Goal: Task Accomplishment & Management: Manage account settings

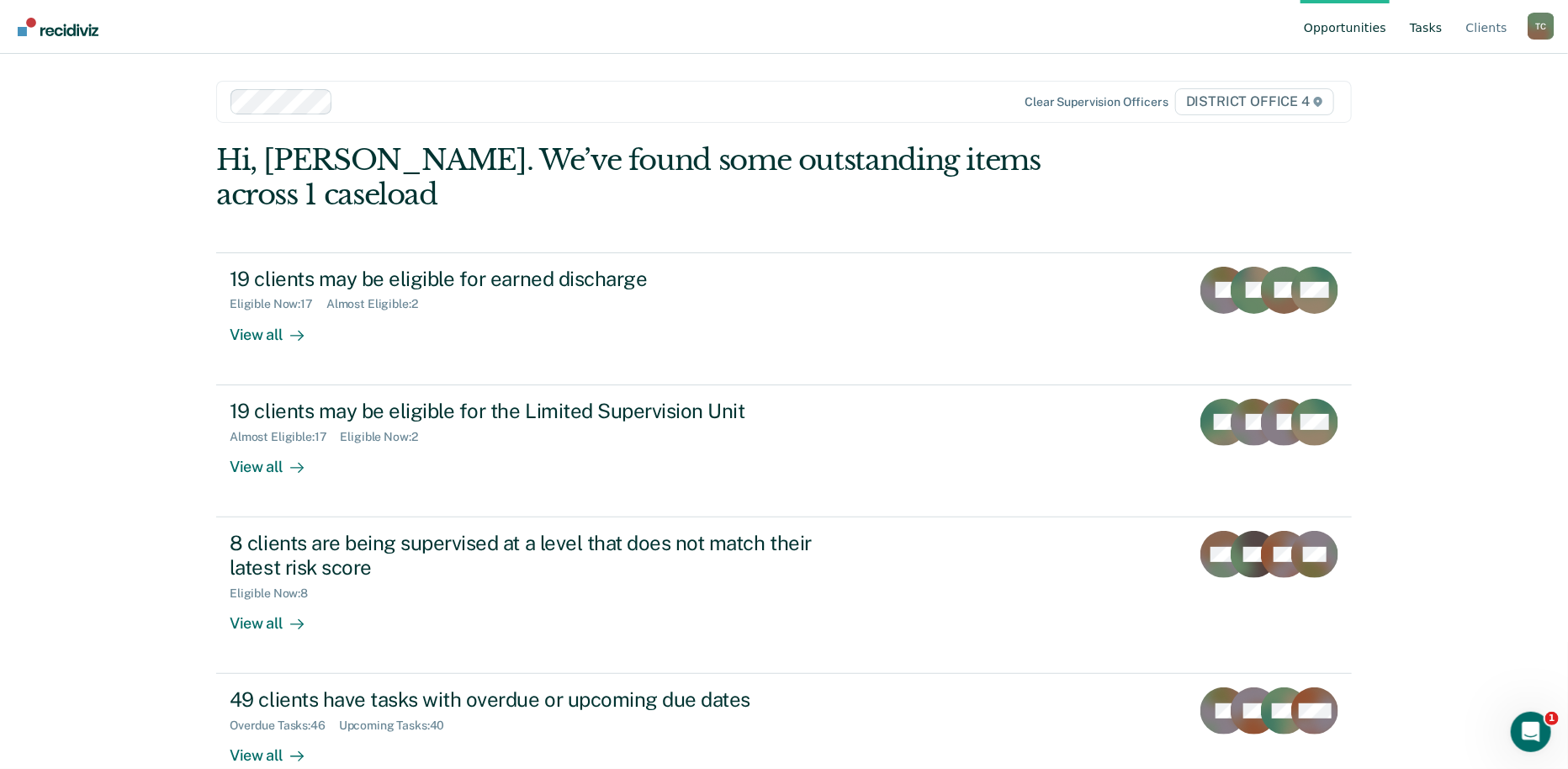
click at [1424, 30] on link "Tasks" at bounding box center [1426, 27] width 40 height 54
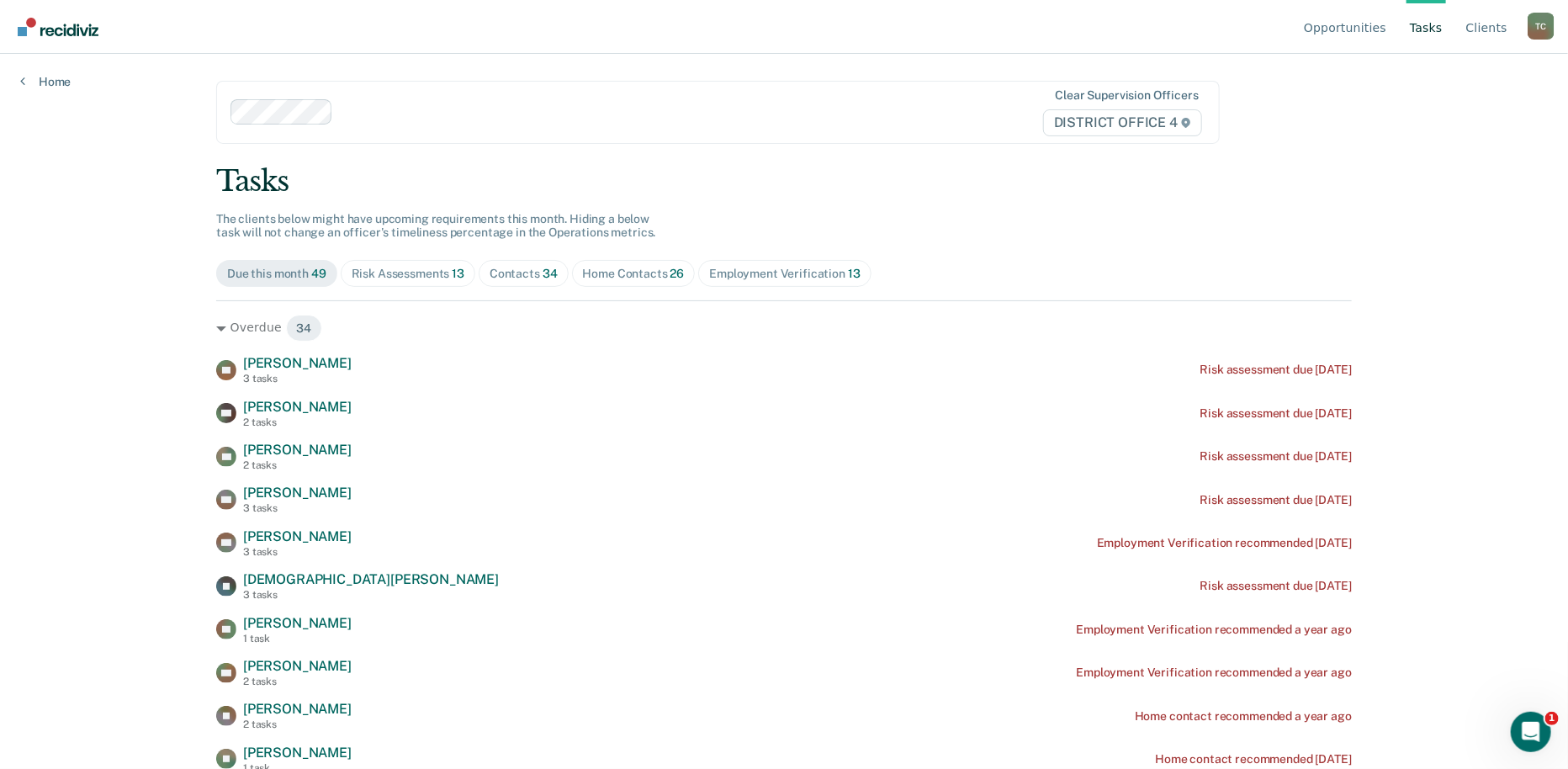
click at [628, 273] on div "Home Contacts 26" at bounding box center [634, 274] width 102 height 14
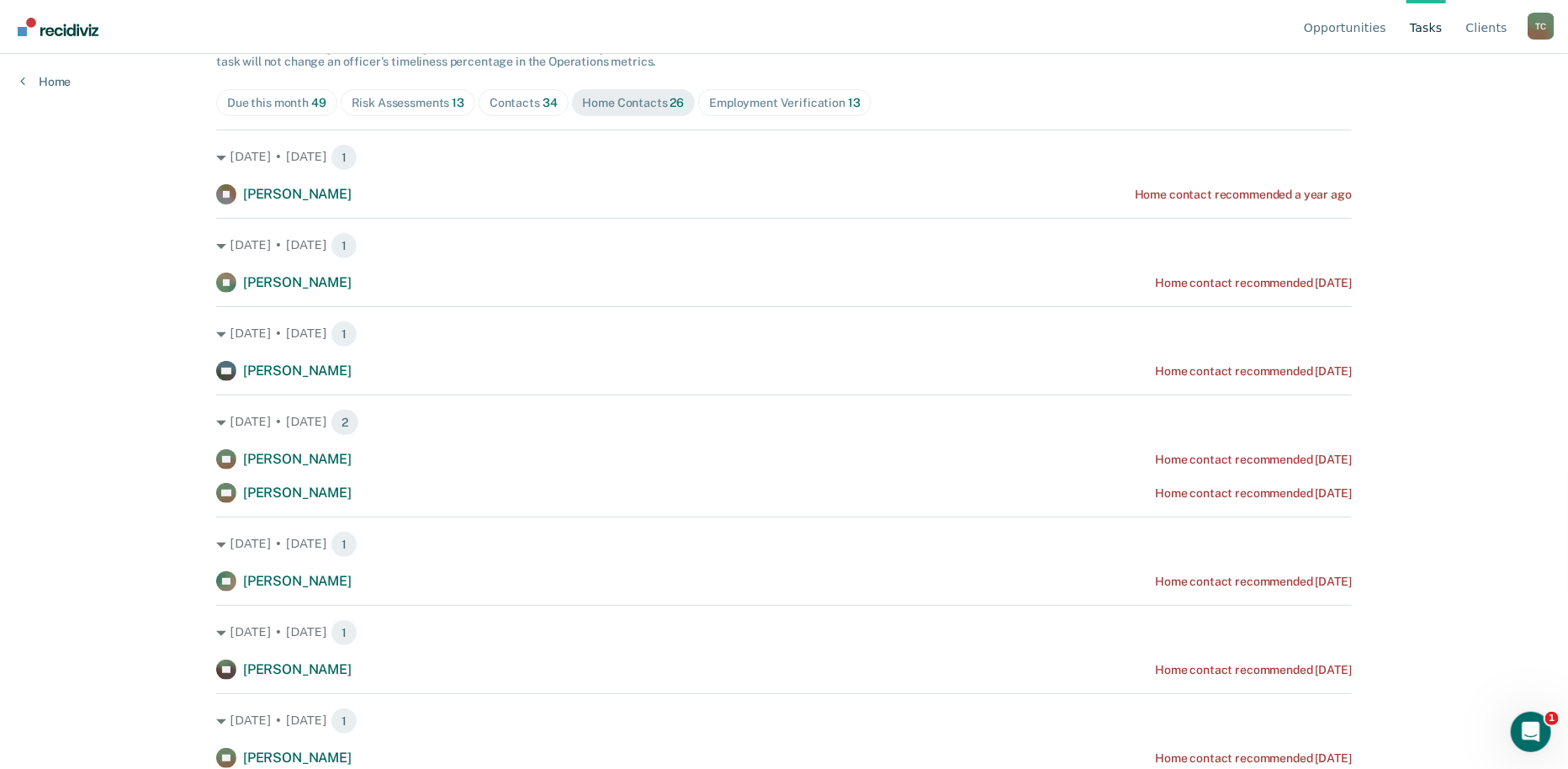
scroll to position [187, 0]
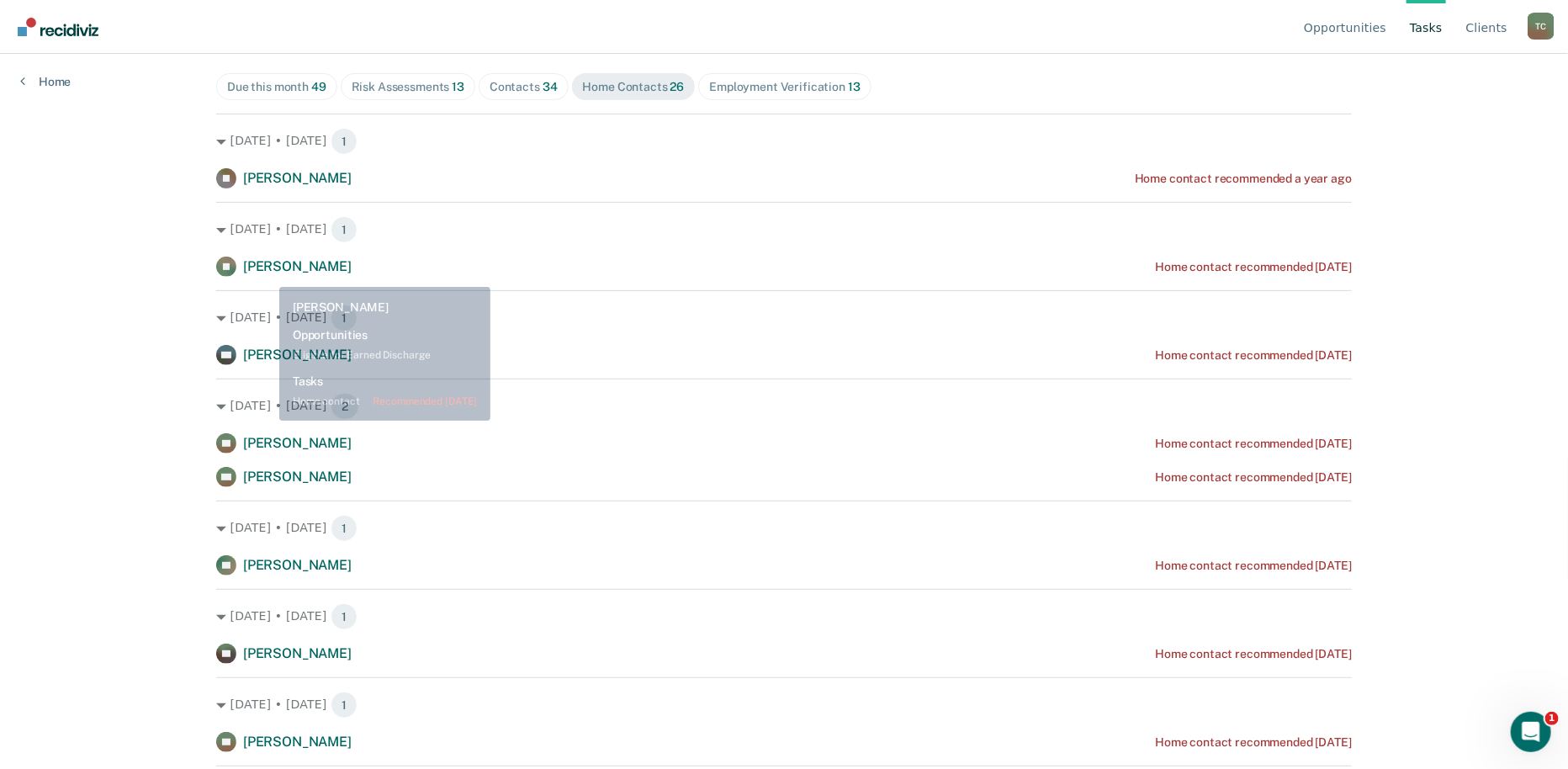
click at [266, 275] on div "[PERSON_NAME]" at bounding box center [297, 268] width 109 height 18
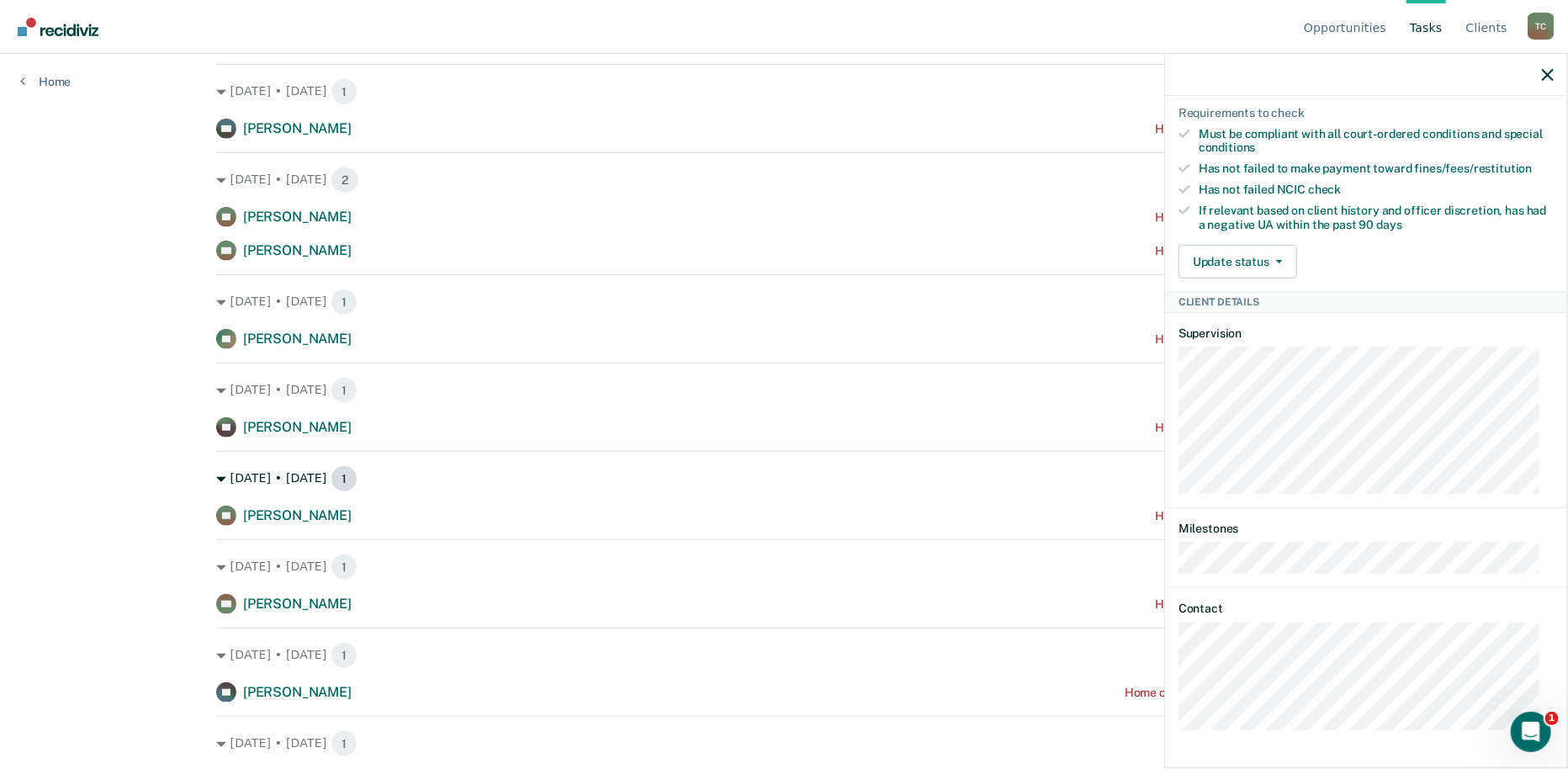
scroll to position [374, 0]
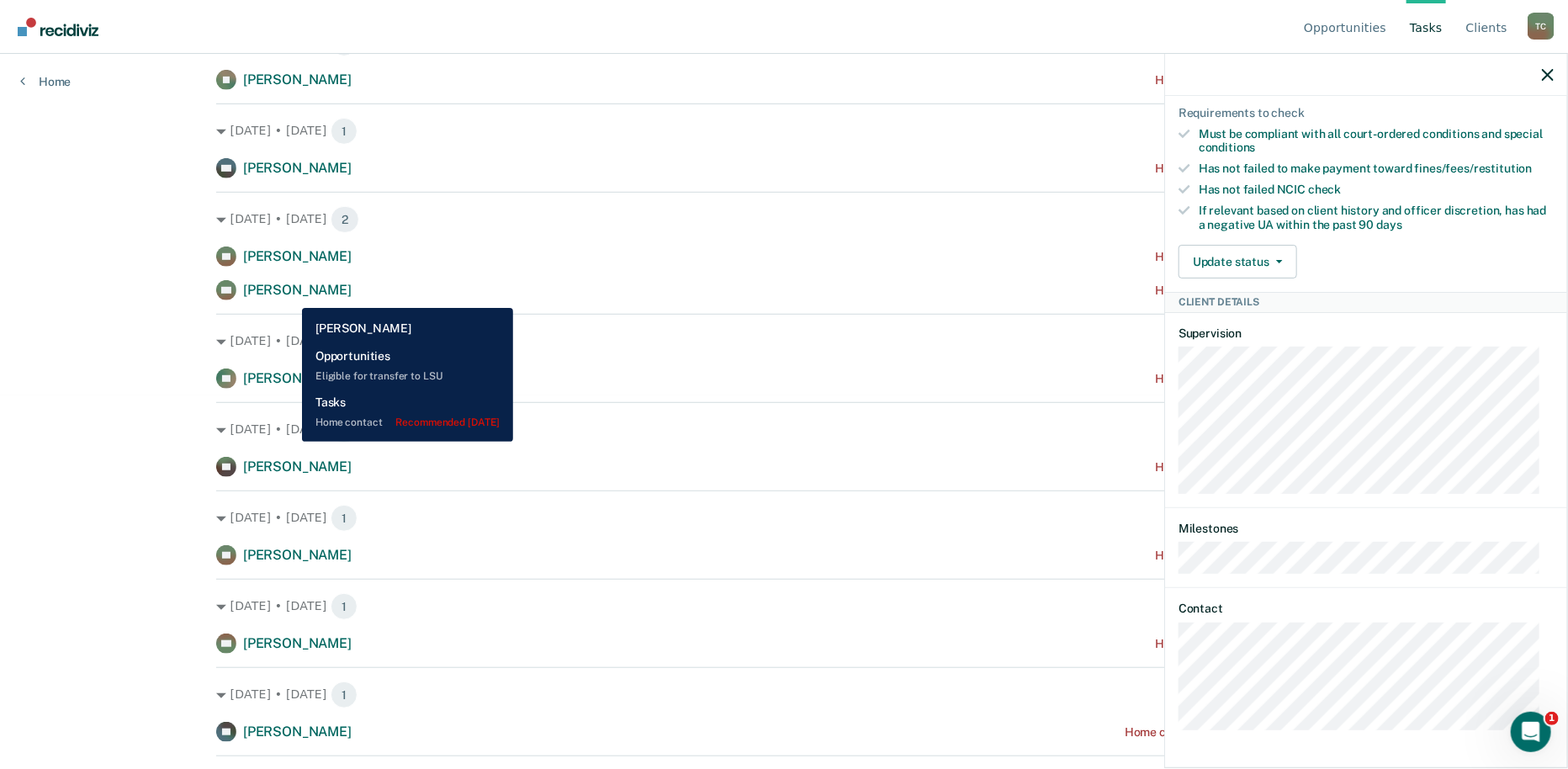
click at [289, 296] on span "[PERSON_NAME]" at bounding box center [297, 290] width 109 height 16
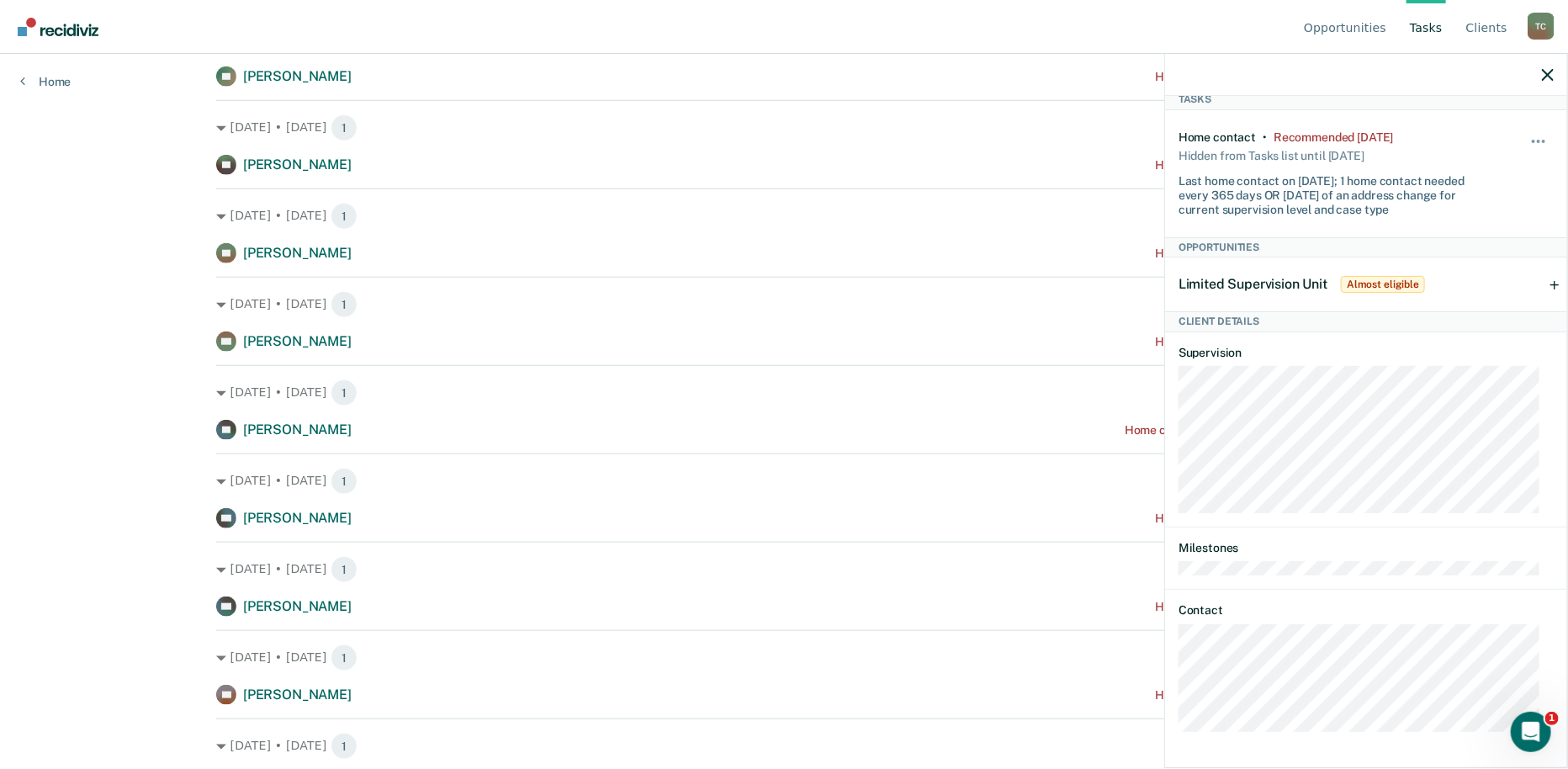
scroll to position [747, 0]
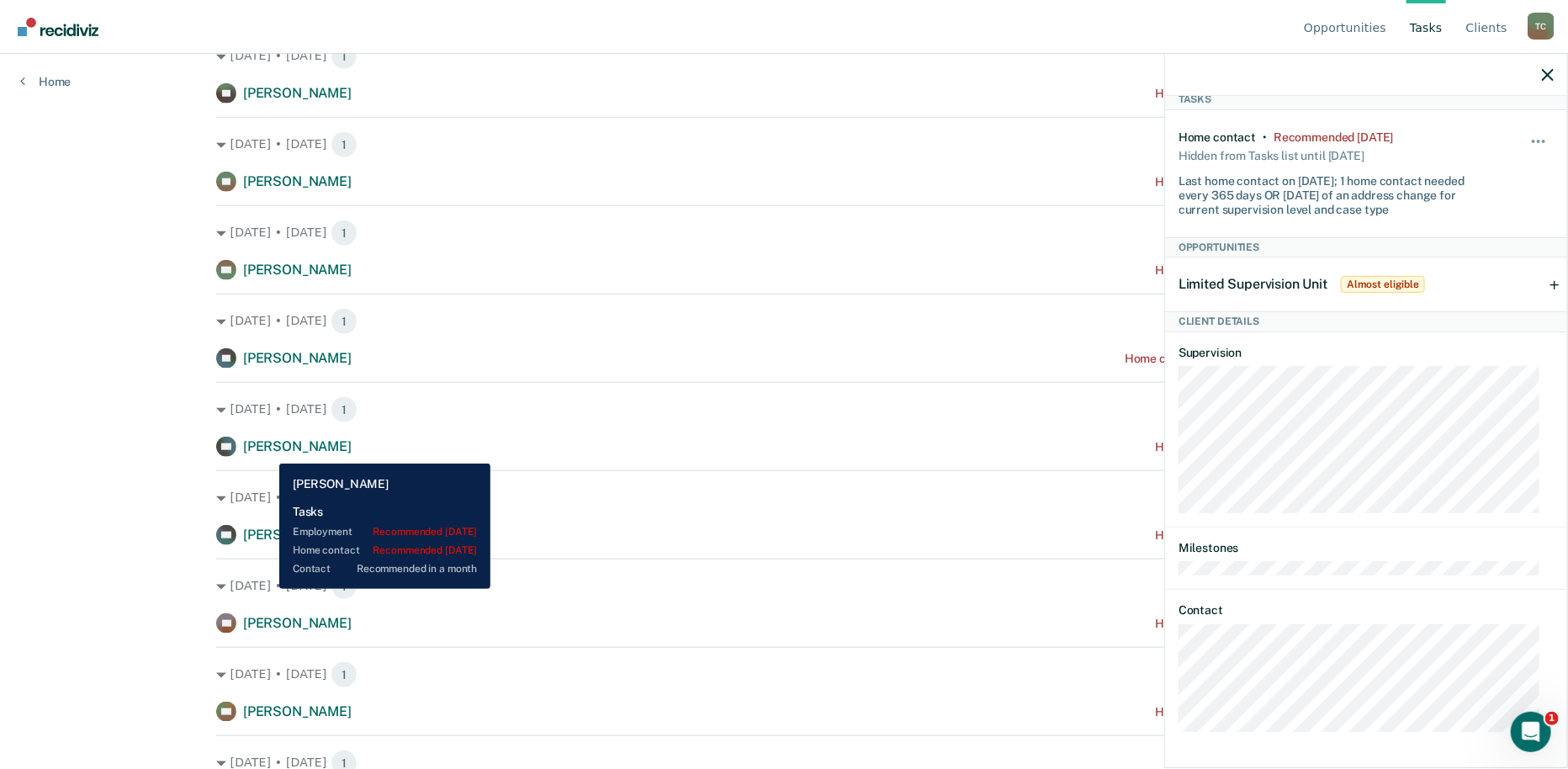
click at [266, 451] on span "[PERSON_NAME]" at bounding box center [297, 446] width 109 height 16
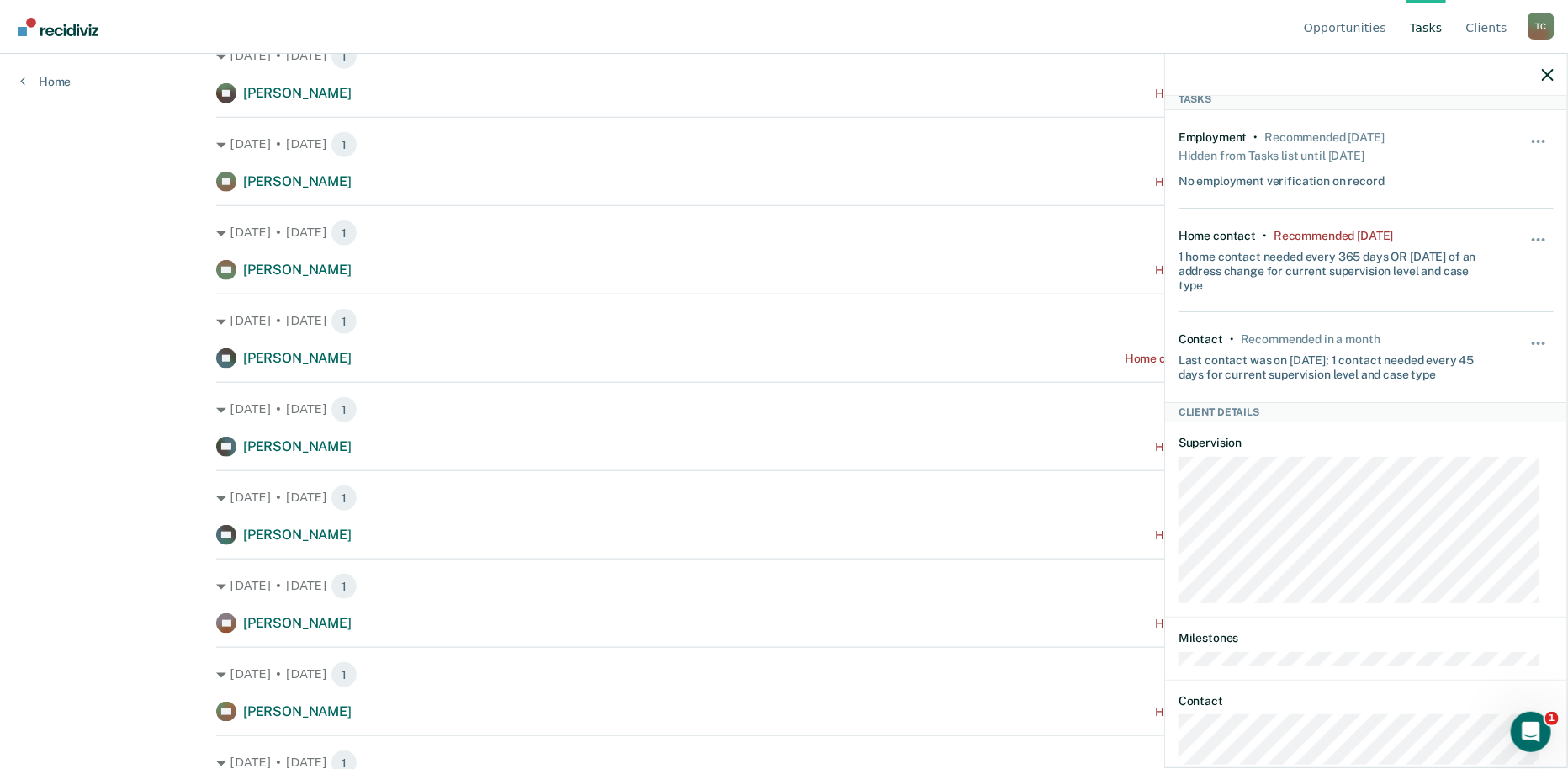
click at [264, 526] on div "[DATE] • [DATE] 1 DH [PERSON_NAME] Home contact recommended [DATE]" at bounding box center [784, 507] width 1136 height 75
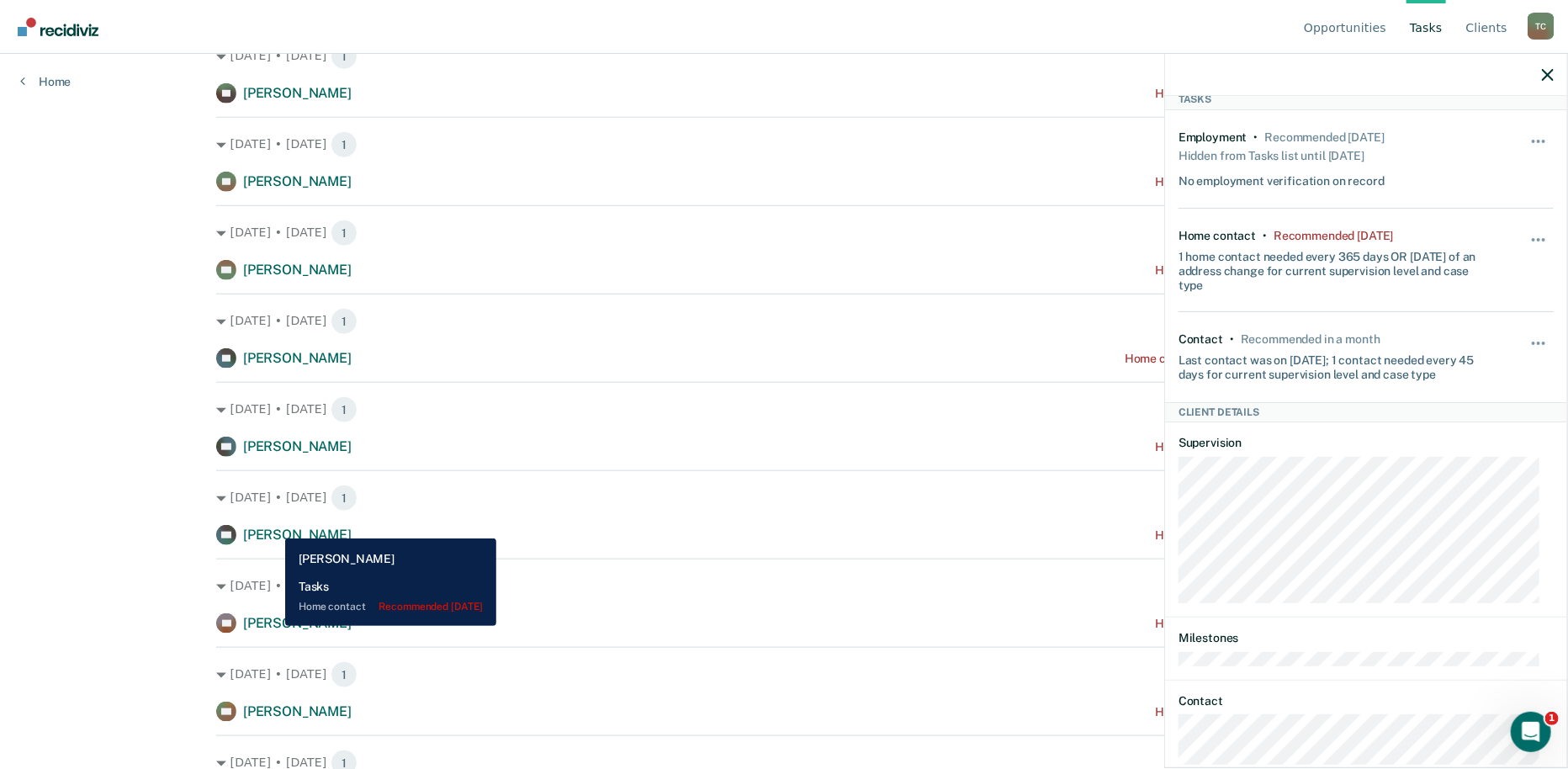
click at [272, 526] on span "[PERSON_NAME]" at bounding box center [297, 534] width 109 height 16
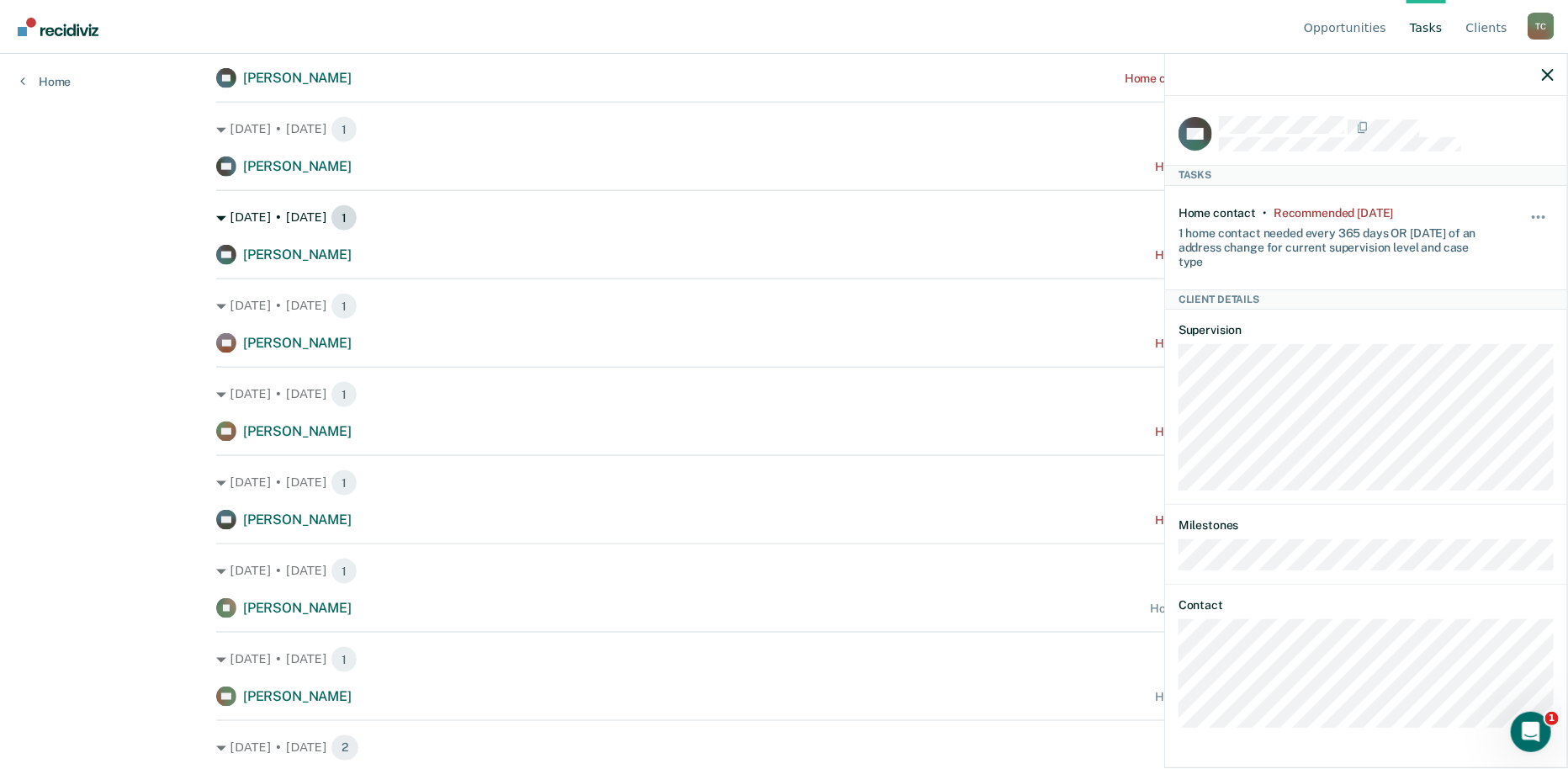
scroll to position [1029, 0]
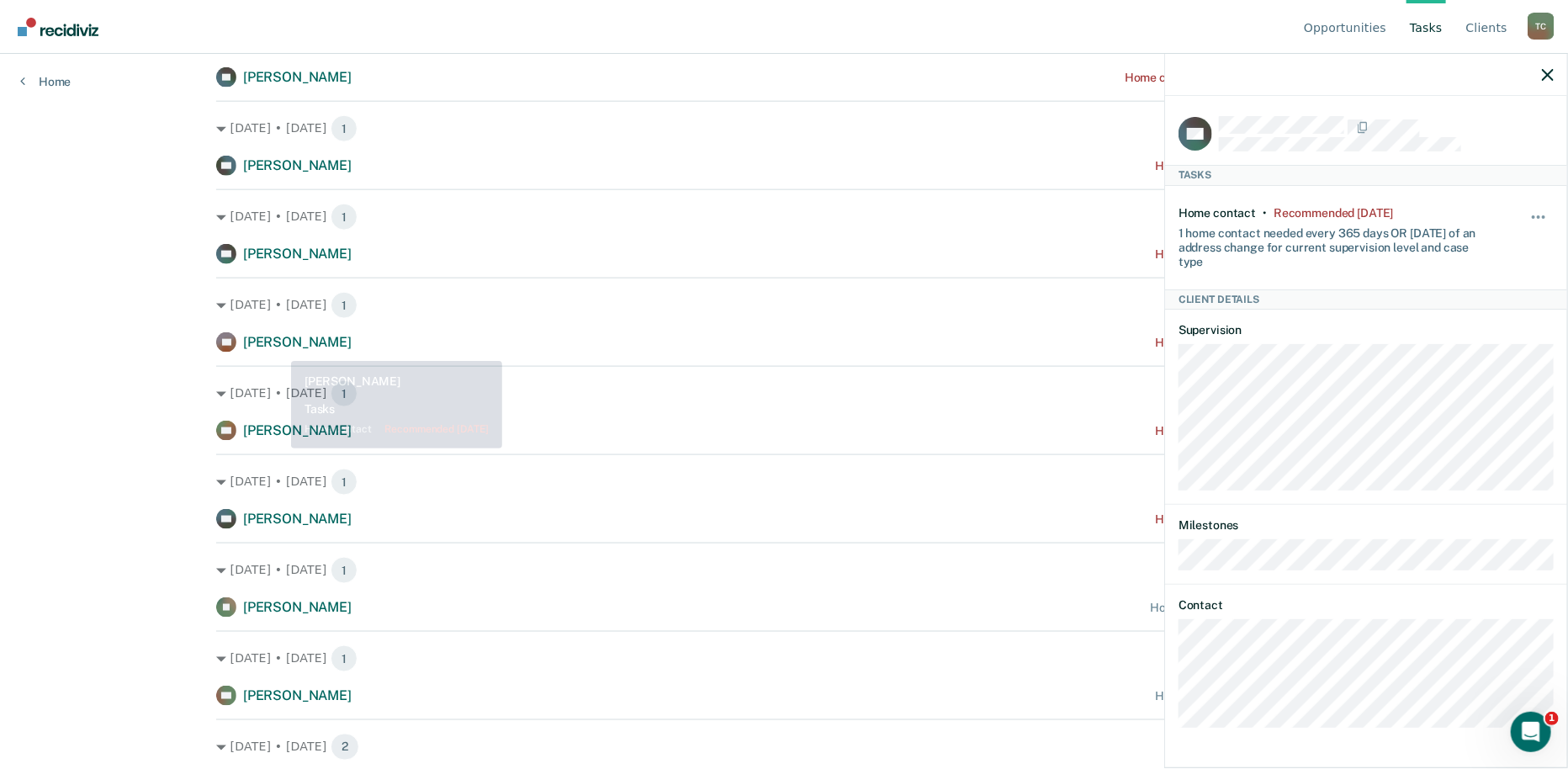
click at [277, 349] on div "[PERSON_NAME]" at bounding box center [297, 344] width 109 height 18
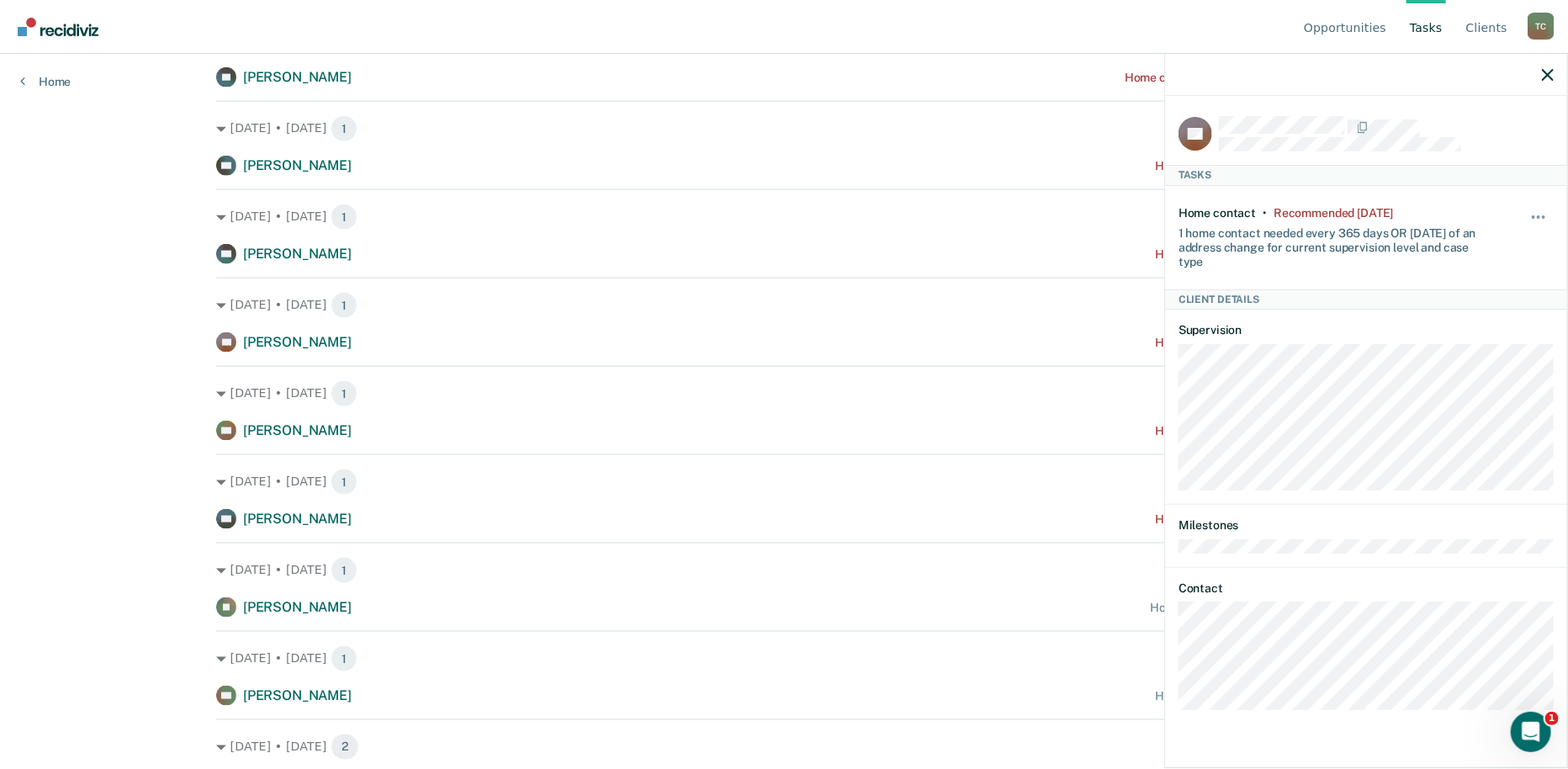
click at [256, 431] on span "[PERSON_NAME]" at bounding box center [297, 430] width 109 height 16
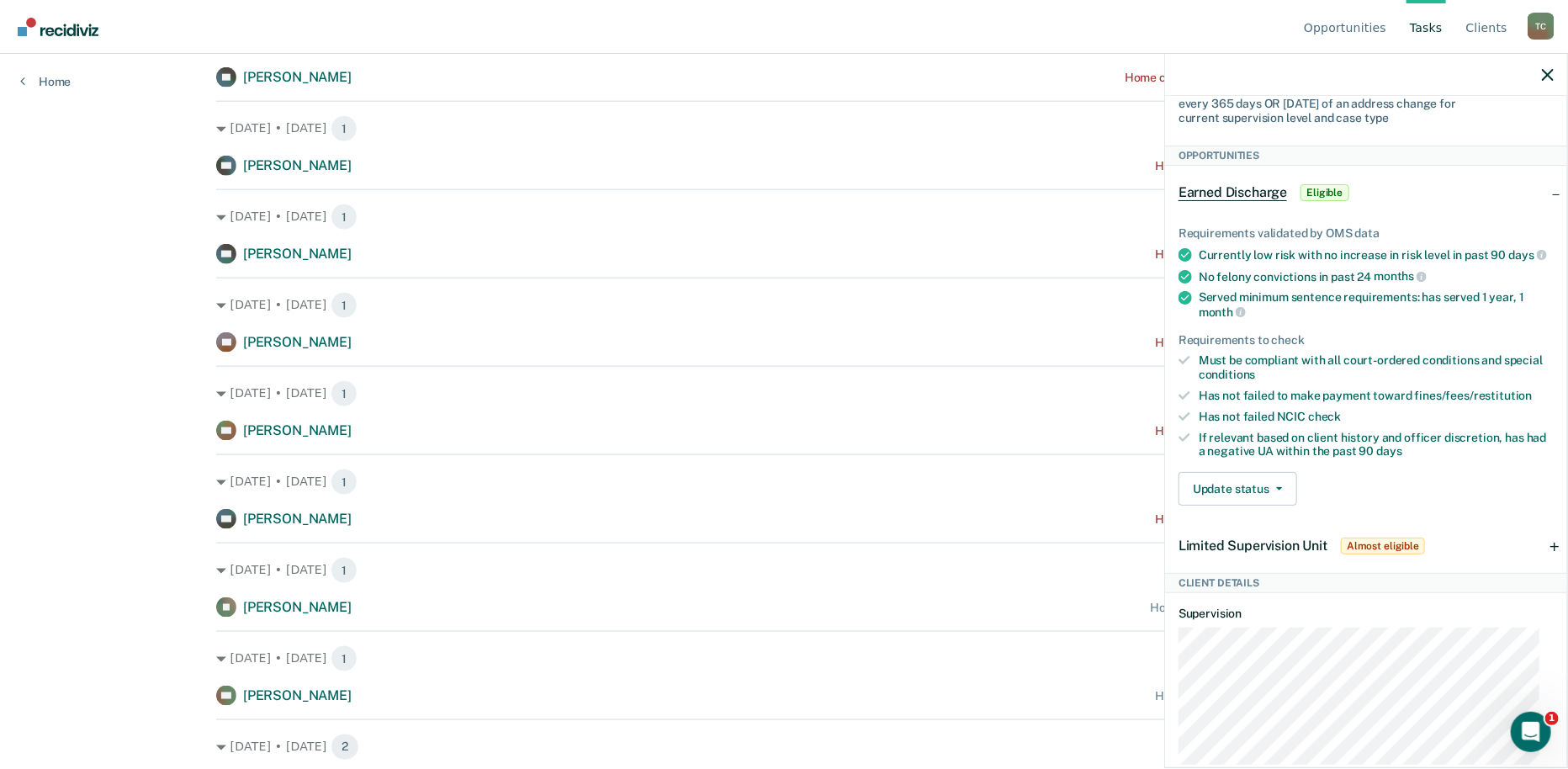
scroll to position [0, 0]
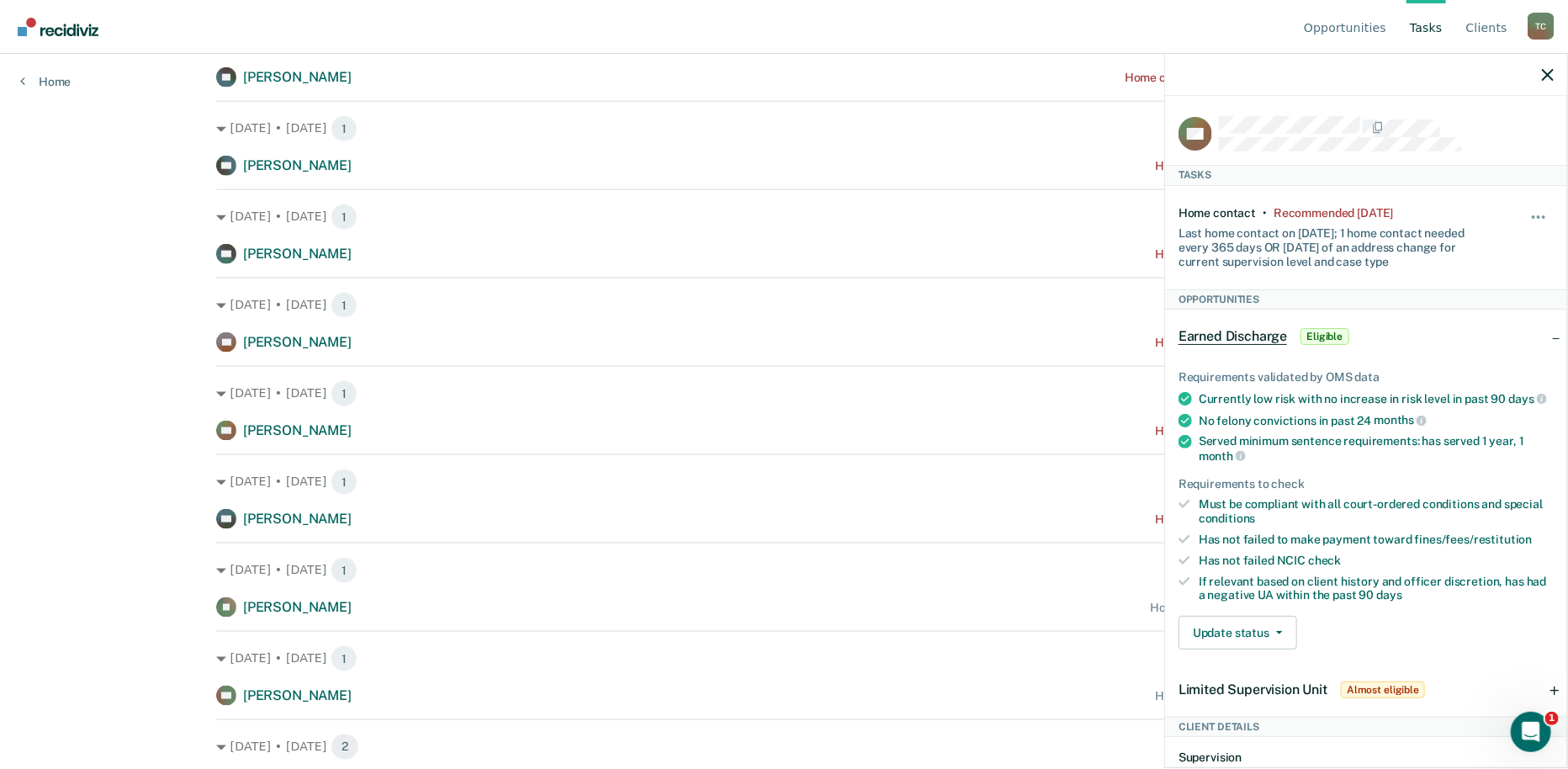
click at [1541, 76] on div at bounding box center [1365, 75] width 402 height 42
click at [1543, 74] on icon "button" at bounding box center [1548, 75] width 12 height 12
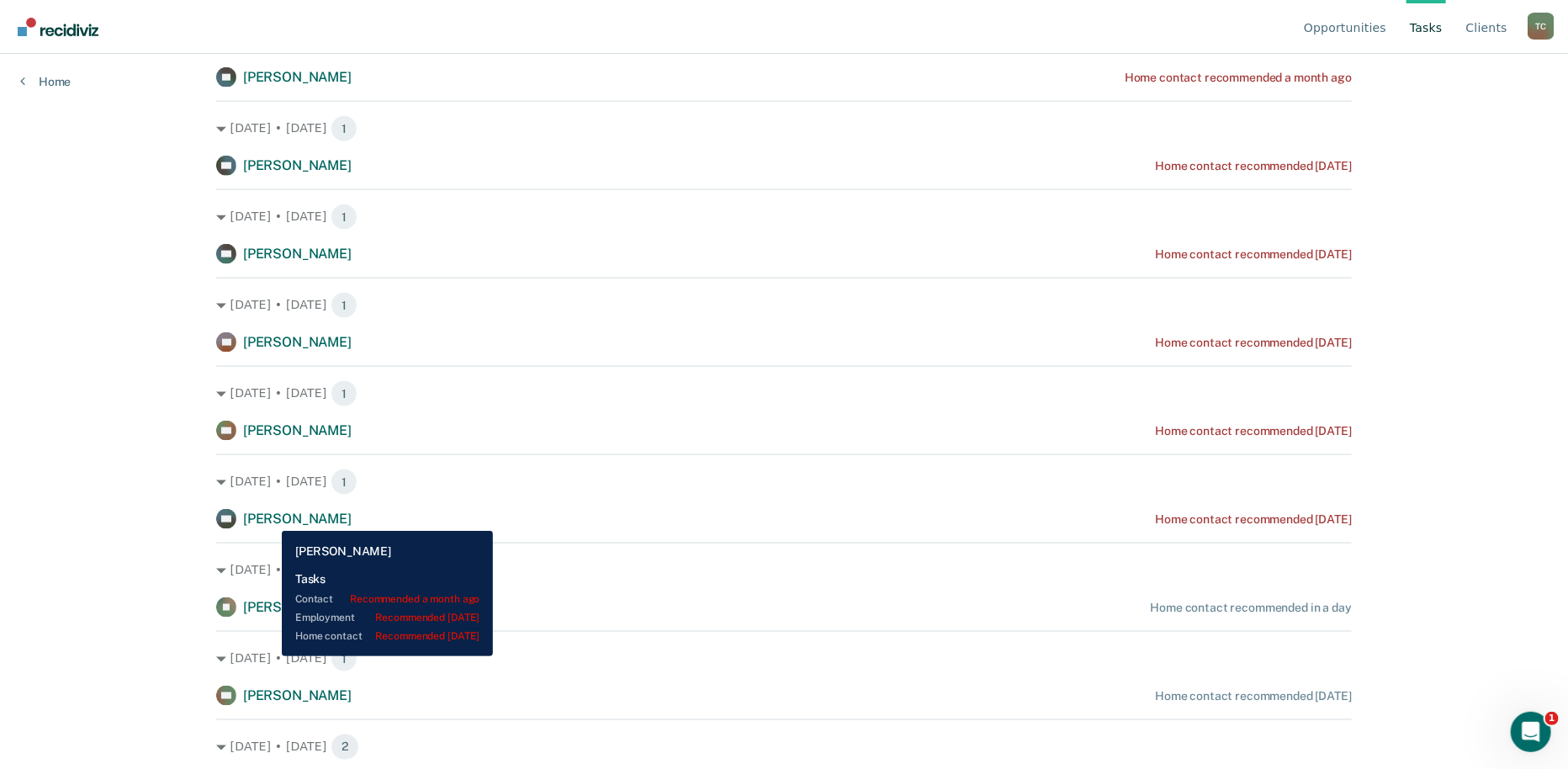
click at [269, 518] on span "[PERSON_NAME]" at bounding box center [297, 518] width 109 height 16
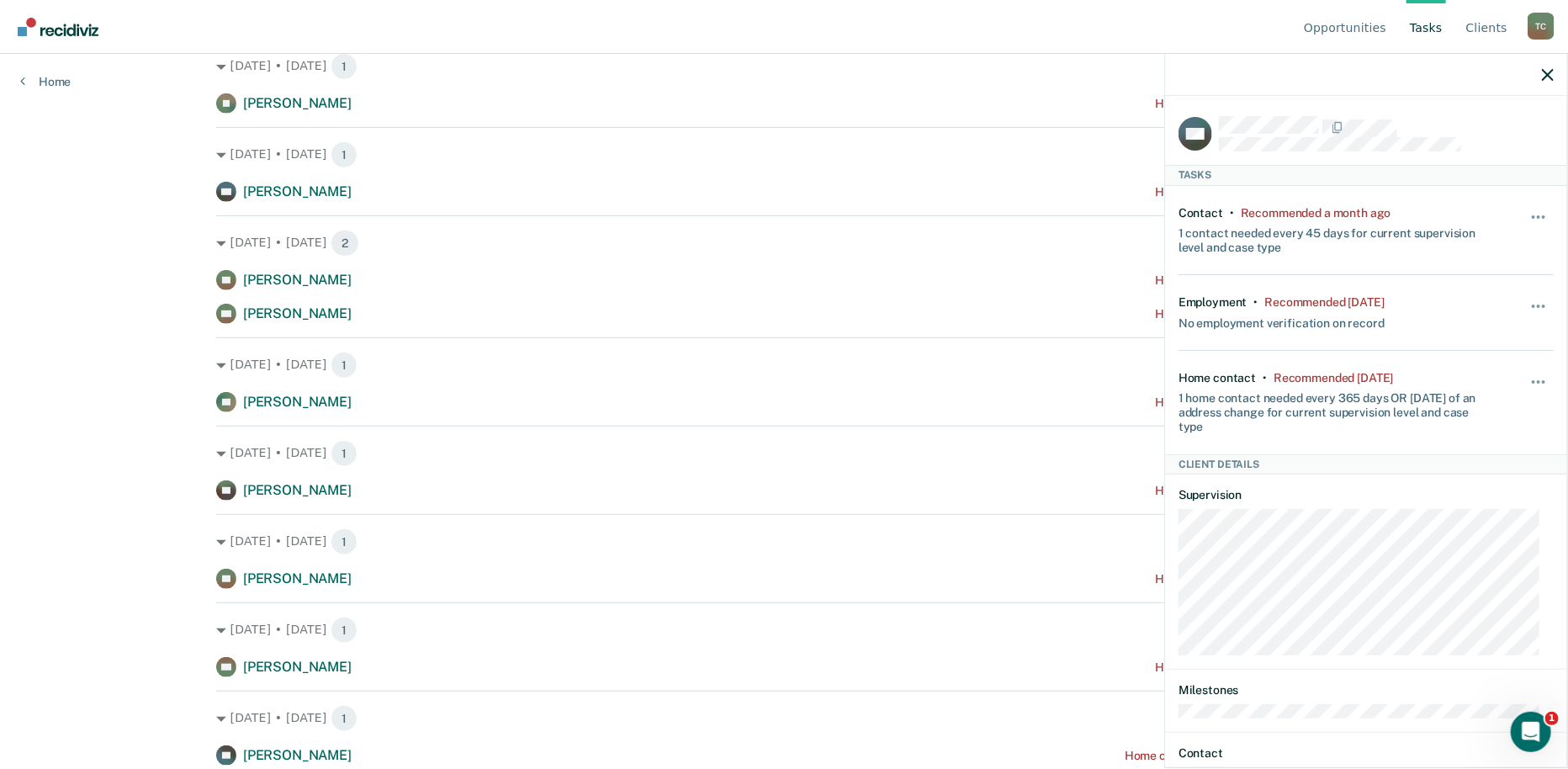
scroll to position [374, 0]
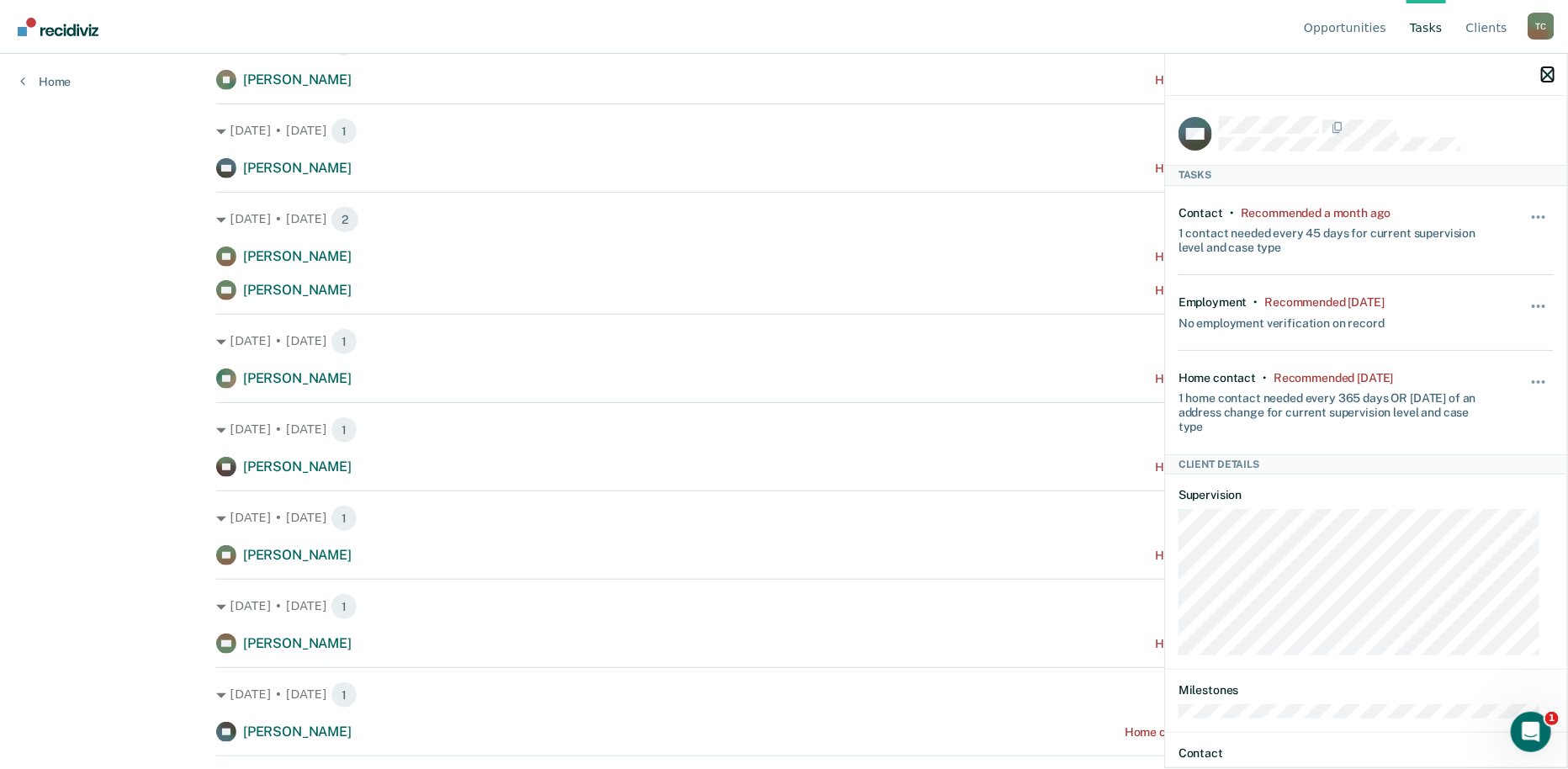
click at [1545, 79] on icon "button" at bounding box center [1548, 75] width 12 height 12
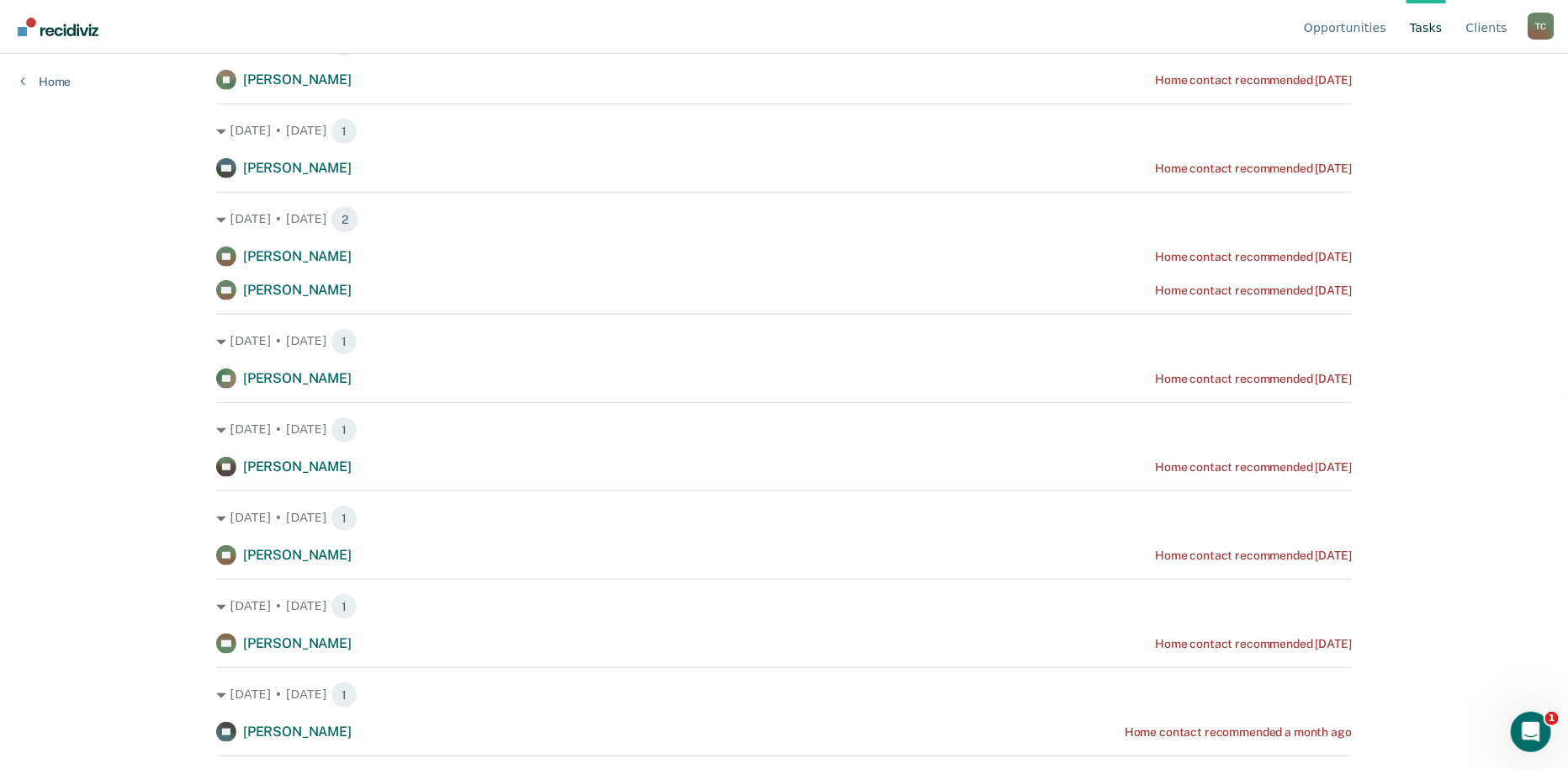
scroll to position [467, 0]
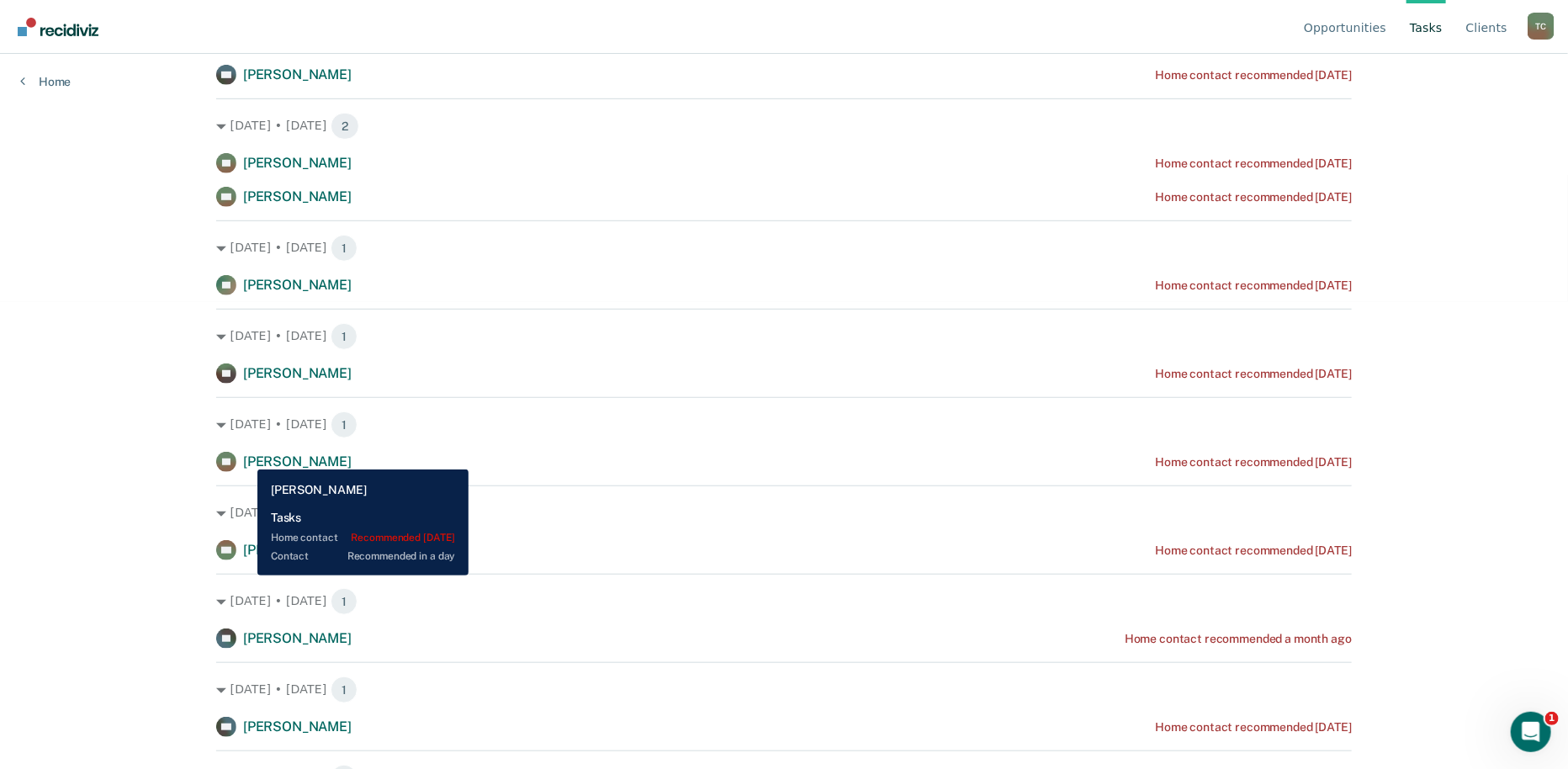
click at [245, 457] on span "[PERSON_NAME]" at bounding box center [297, 461] width 109 height 16
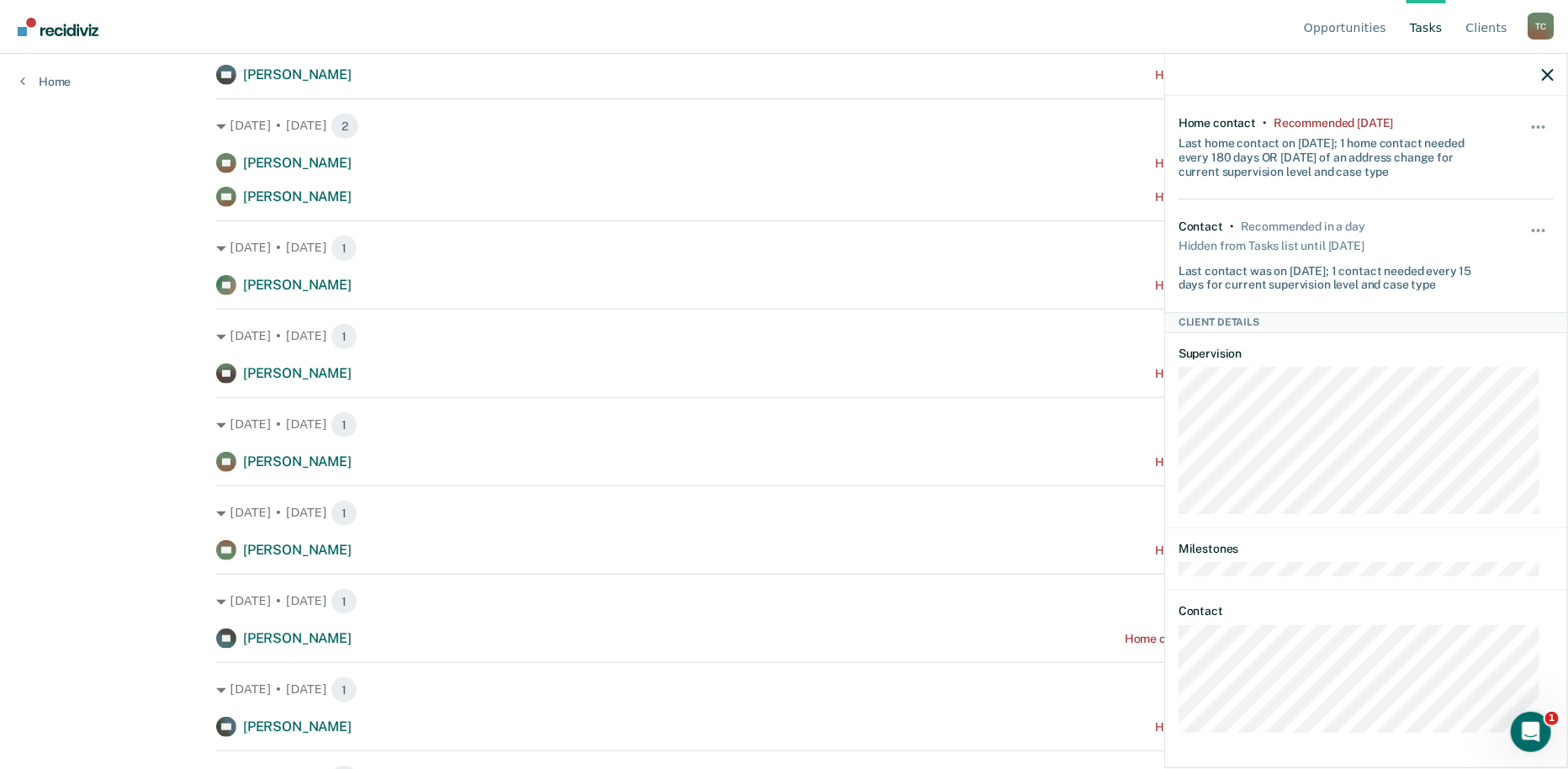
scroll to position [0, 0]
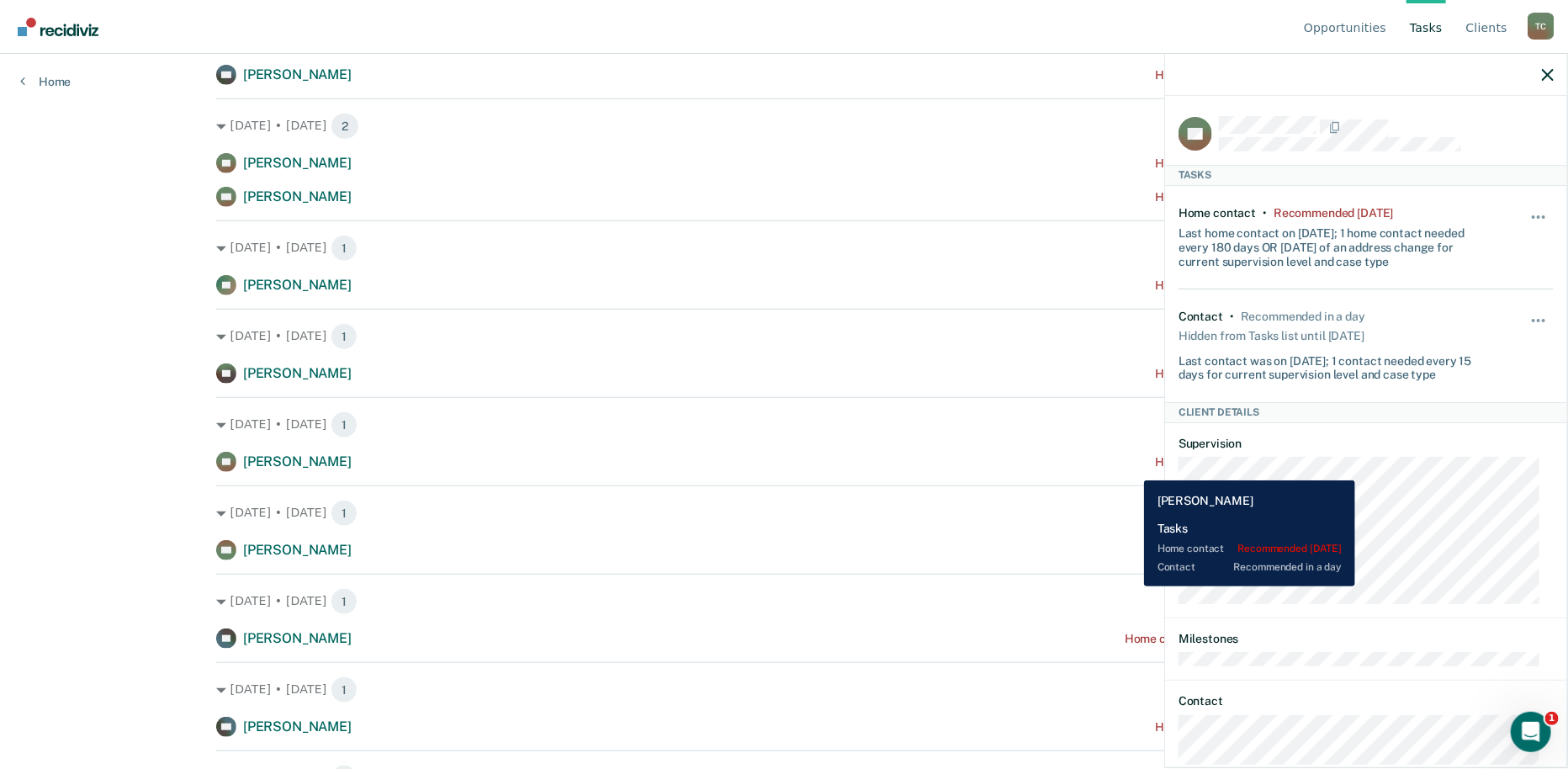
click at [1155, 468] on div "Home contact recommended [DATE]" at bounding box center [1253, 462] width 197 height 14
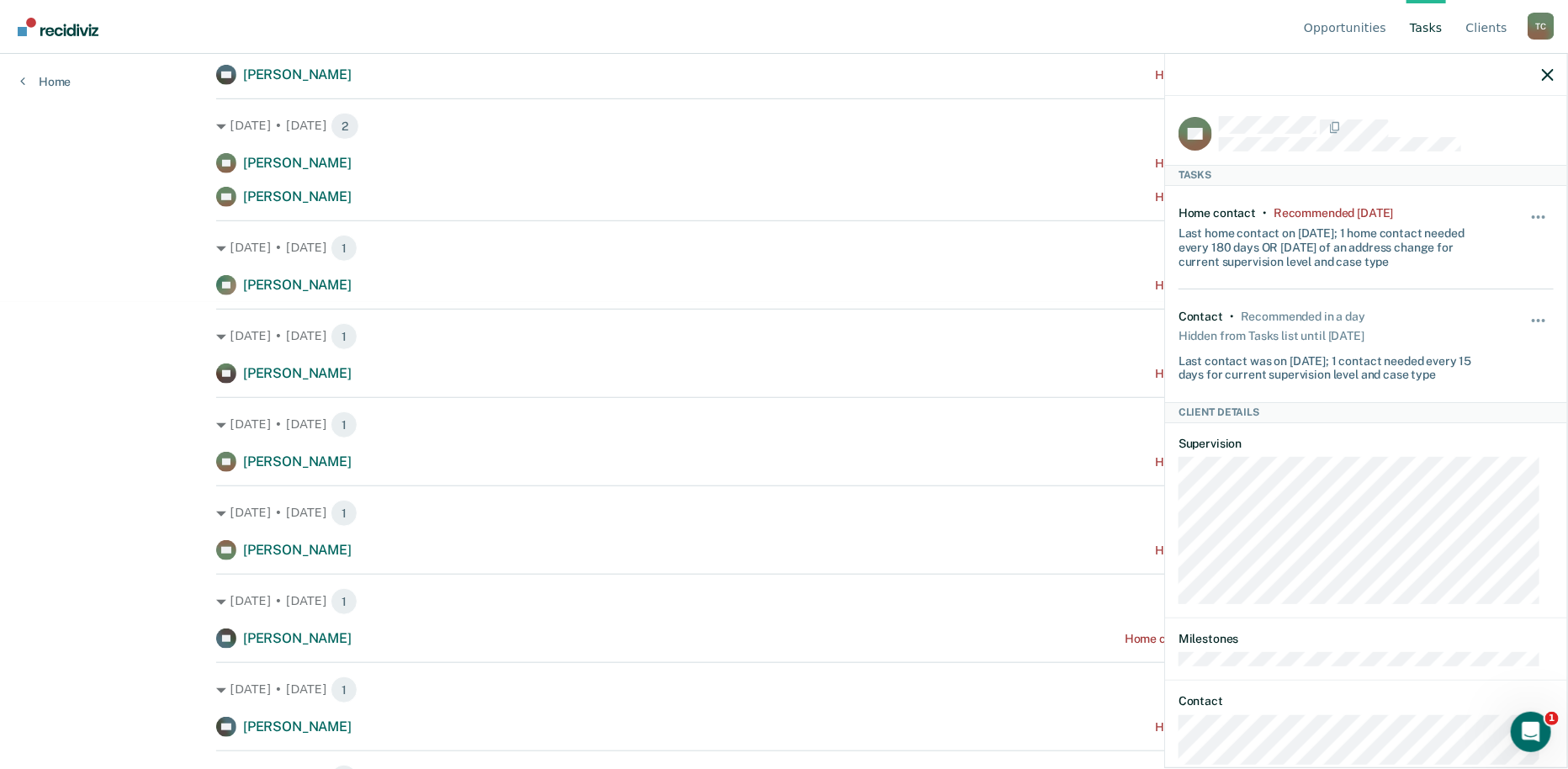
click at [1537, 74] on div at bounding box center [1365, 75] width 402 height 42
click at [1541, 74] on div at bounding box center [1365, 75] width 402 height 42
click at [1543, 76] on icon "button" at bounding box center [1548, 75] width 12 height 12
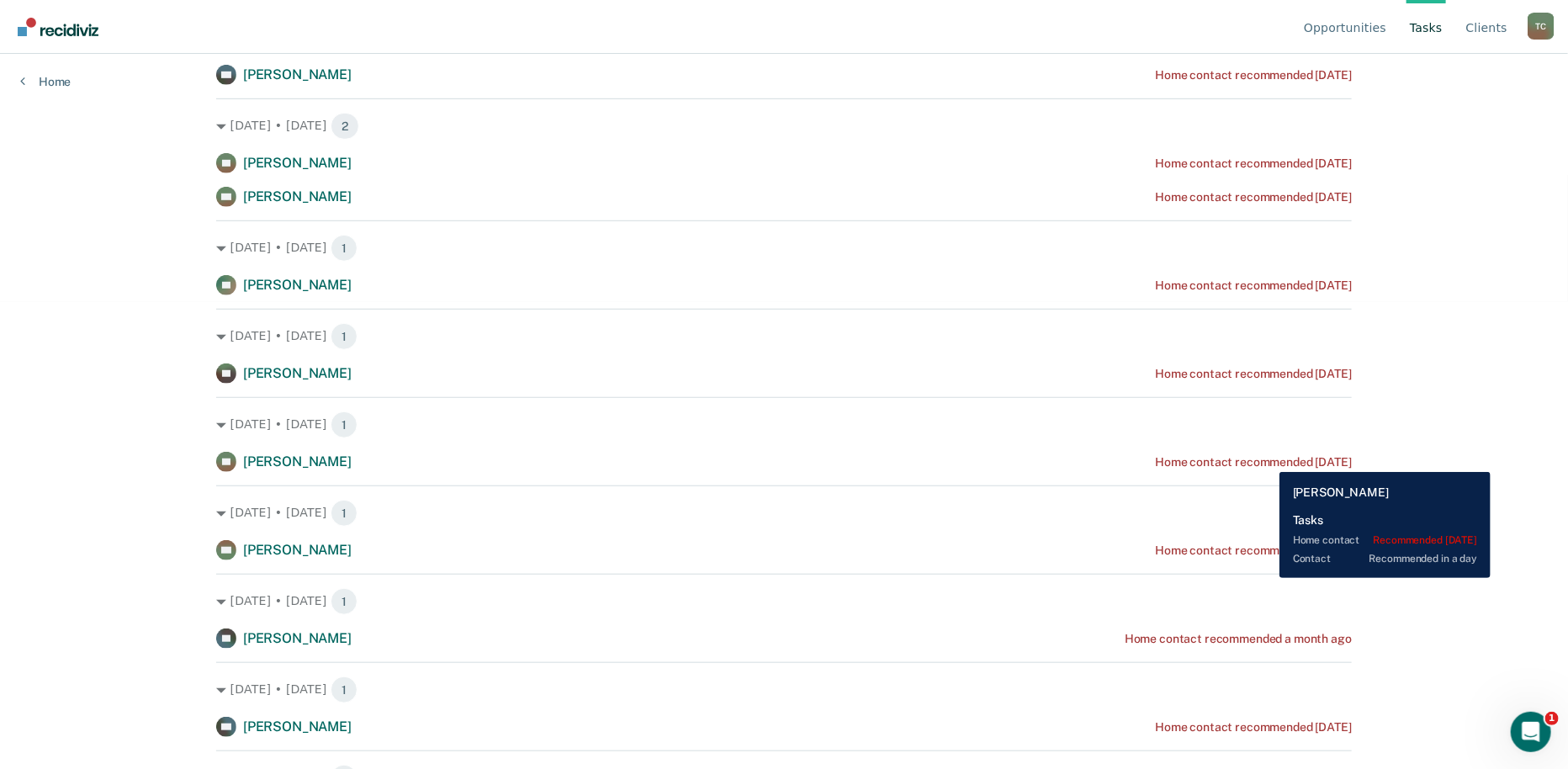
click at [1267, 459] on div "Home contact recommended [DATE]" at bounding box center [1253, 462] width 197 height 14
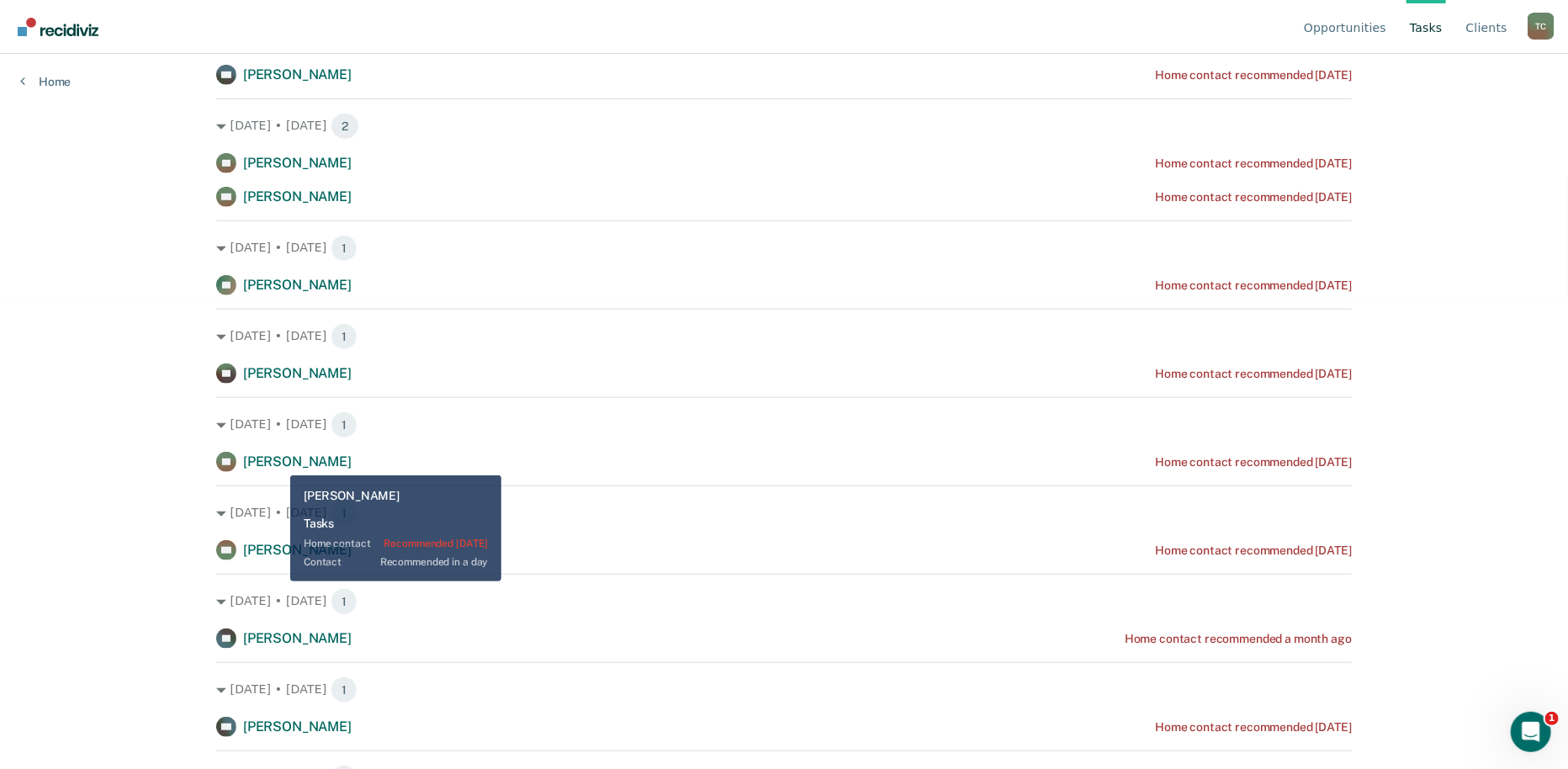
click at [277, 462] on span "[PERSON_NAME]" at bounding box center [297, 461] width 109 height 16
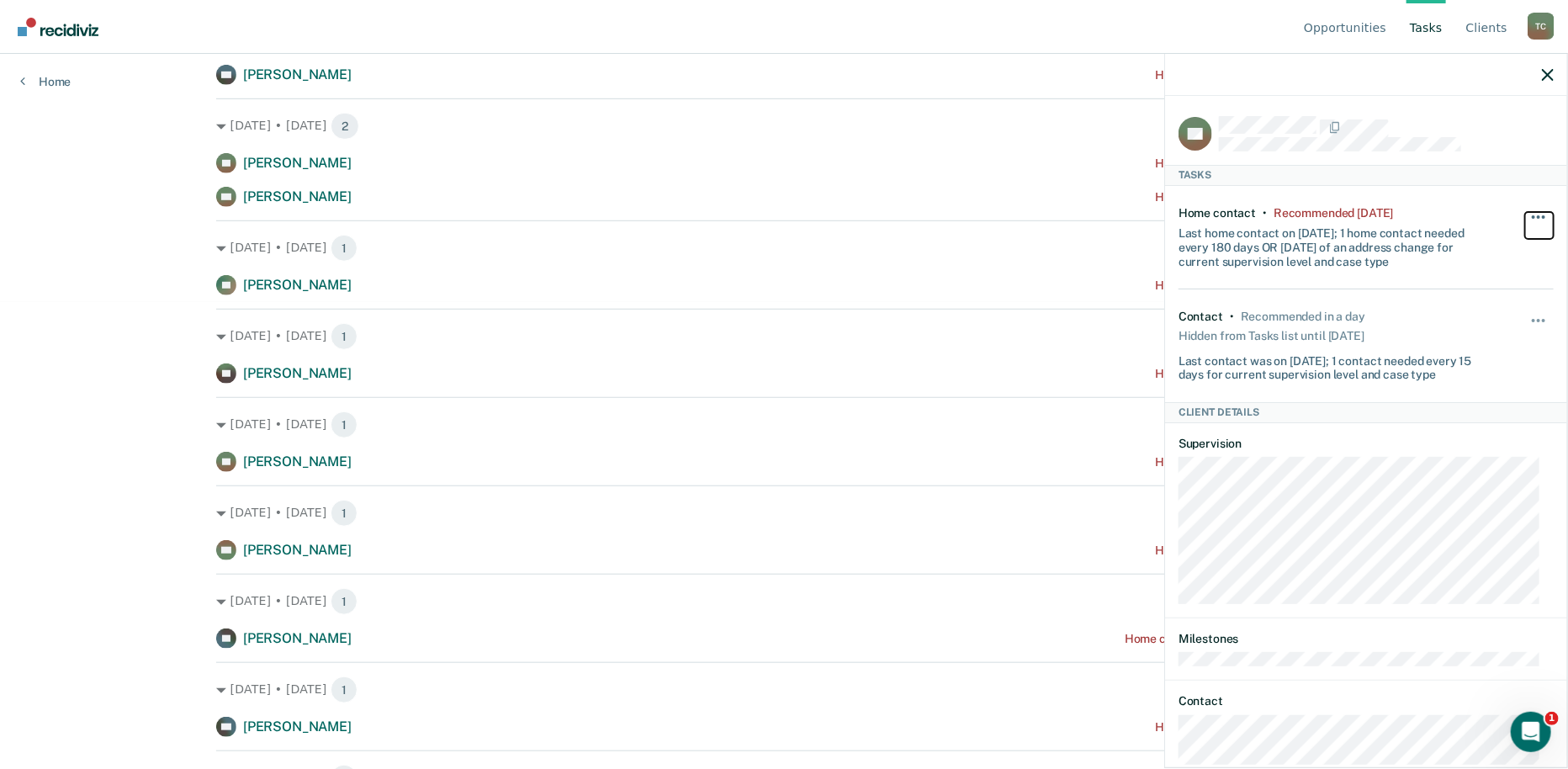
click at [1525, 216] on button "button" at bounding box center [1539, 225] width 29 height 27
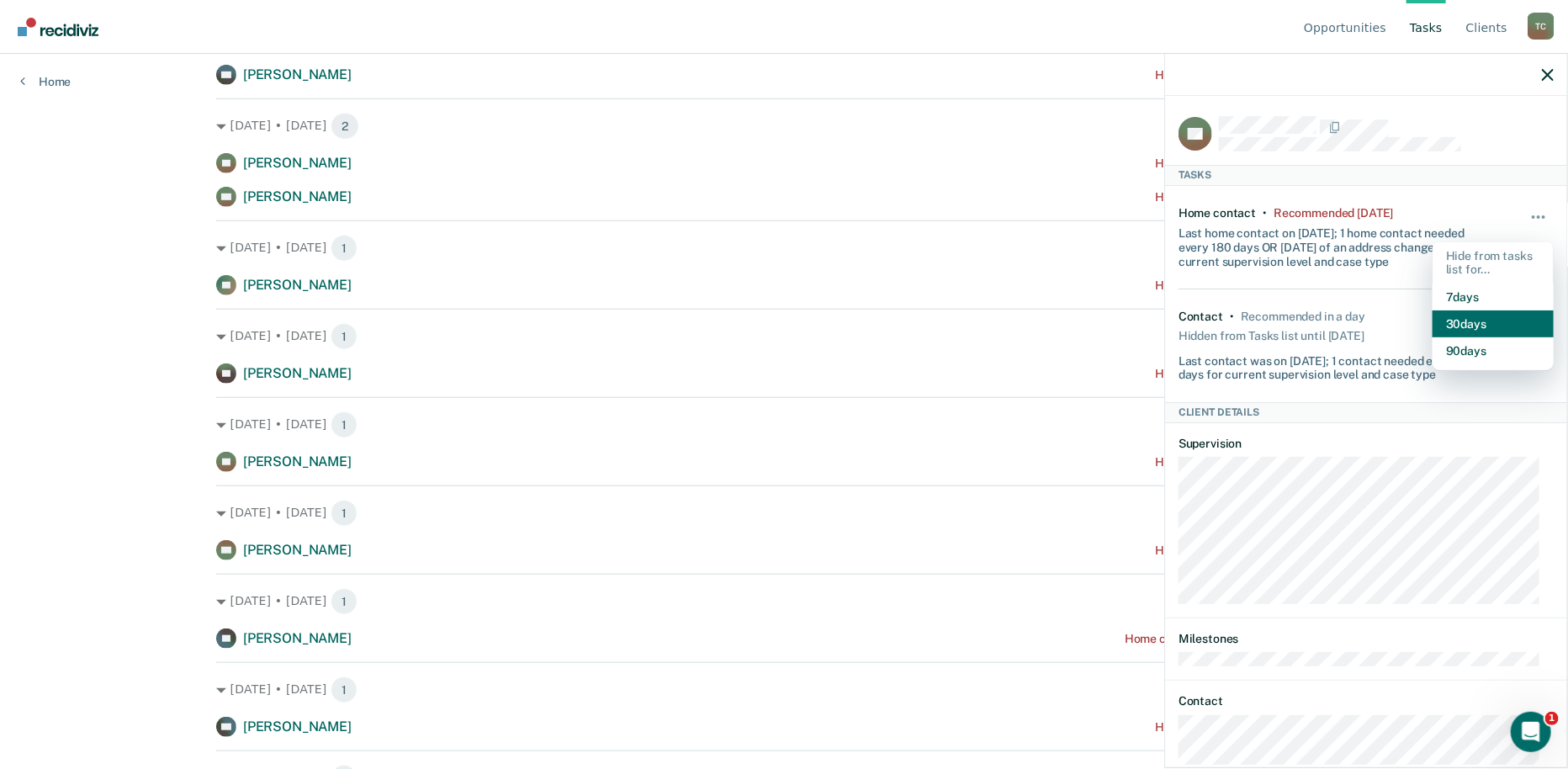
click at [1468, 325] on button "30 days" at bounding box center [1492, 324] width 121 height 27
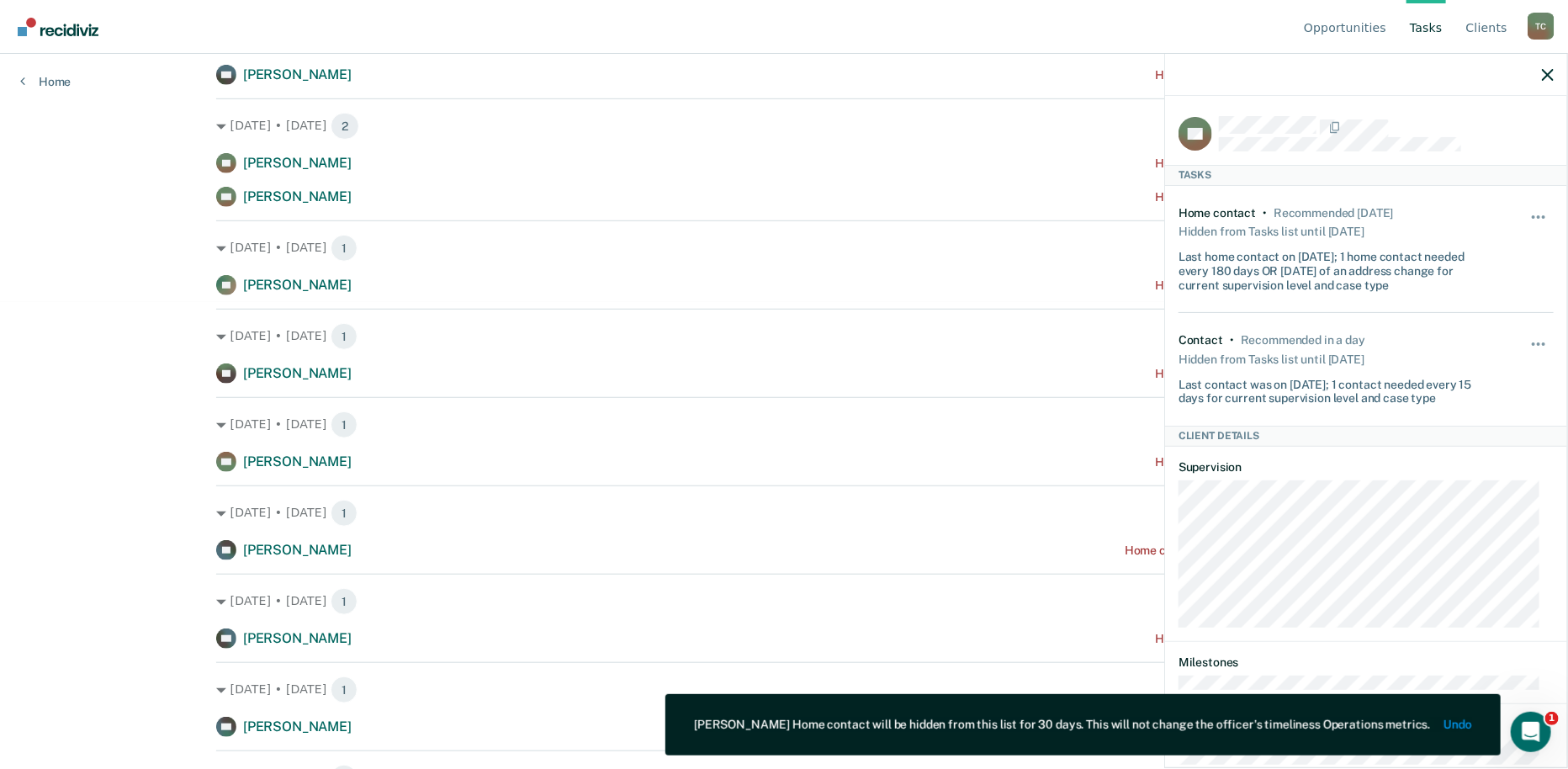
click at [1526, 341] on button "button" at bounding box center [1539, 353] width 29 height 27
click at [1456, 451] on button "30 days" at bounding box center [1492, 450] width 121 height 27
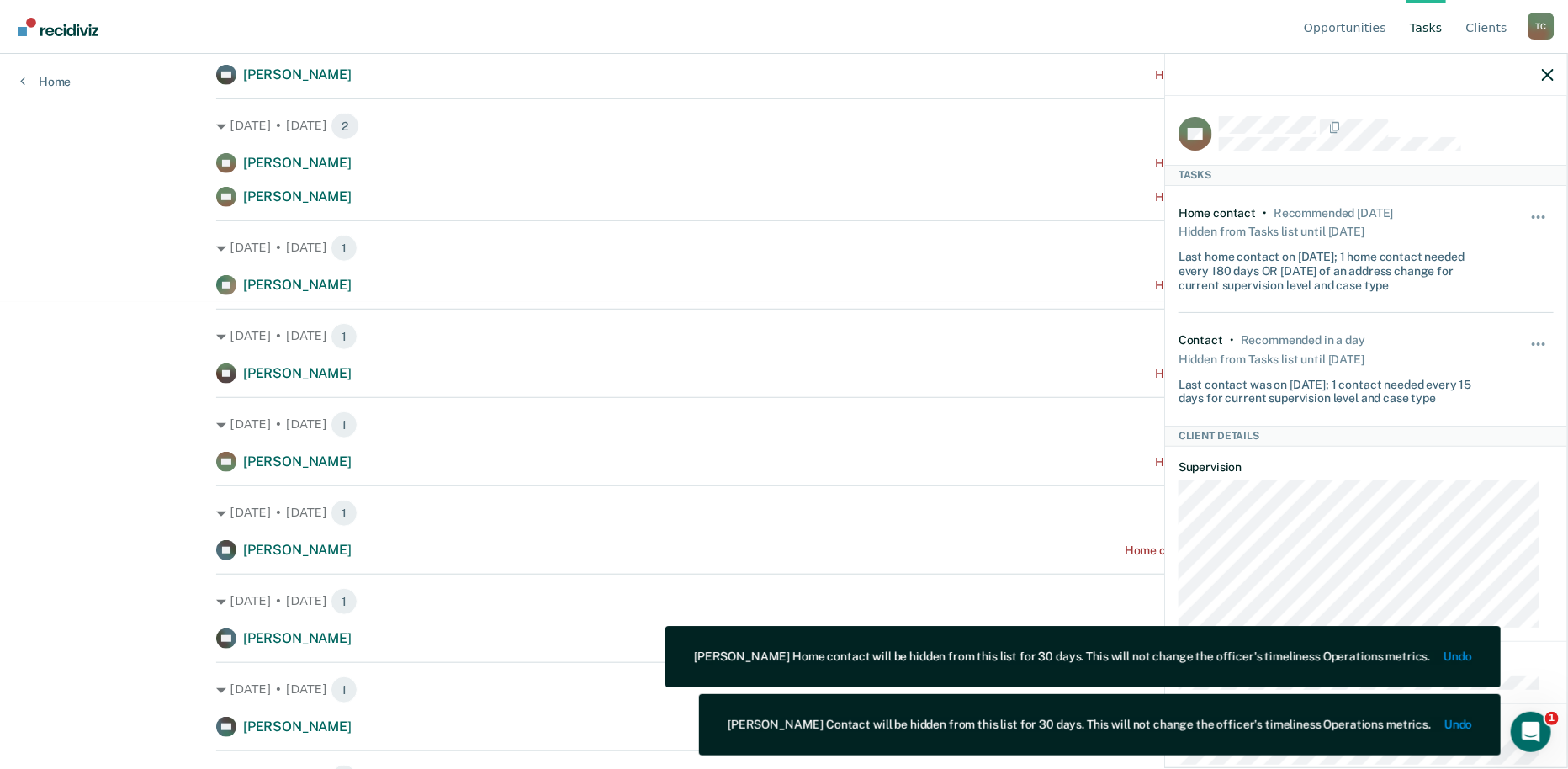
click at [1553, 82] on div at bounding box center [1365, 75] width 402 height 42
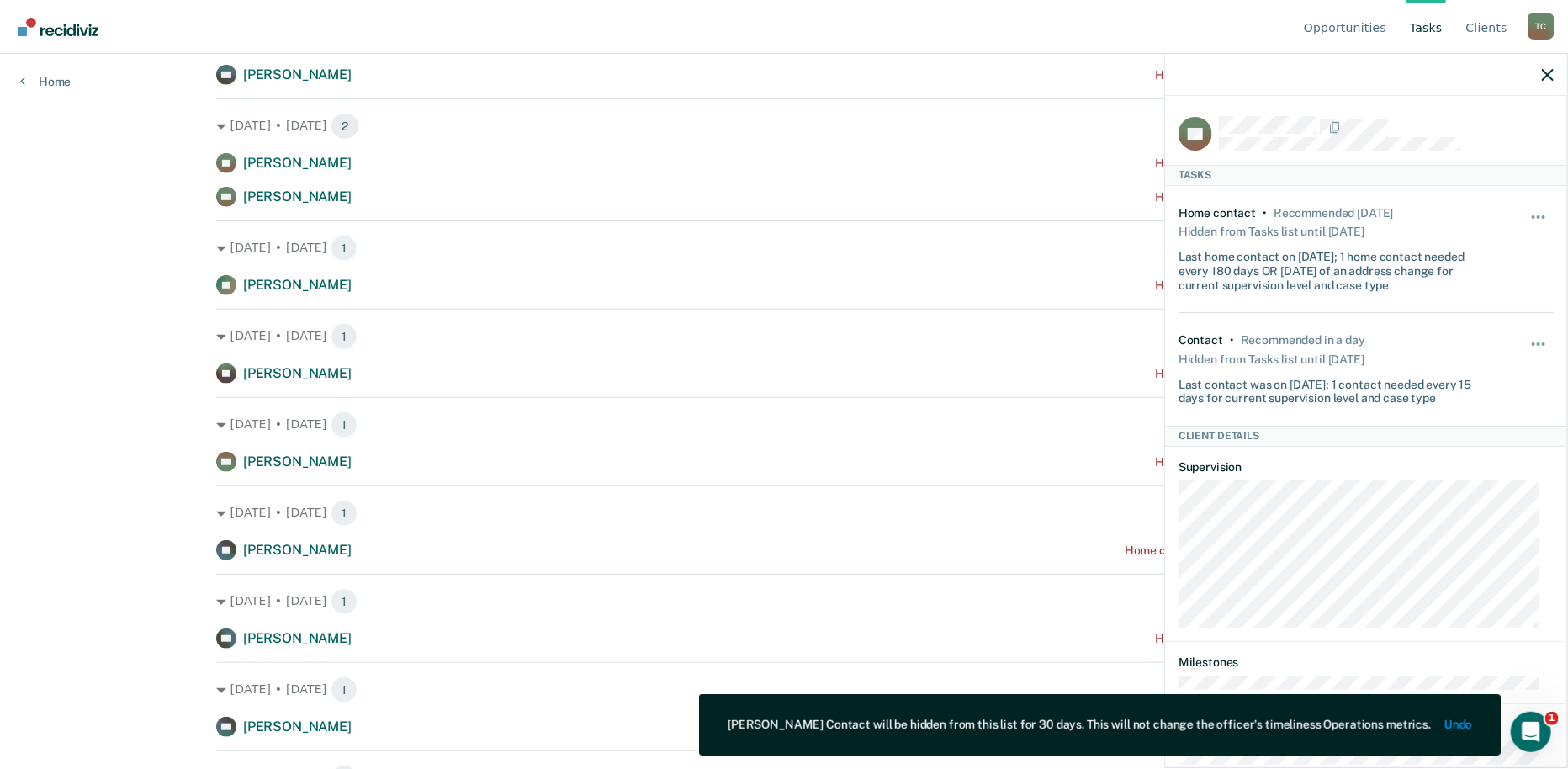
click at [1557, 78] on div at bounding box center [1365, 75] width 402 height 42
click at [1547, 71] on icon "button" at bounding box center [1548, 75] width 12 height 12
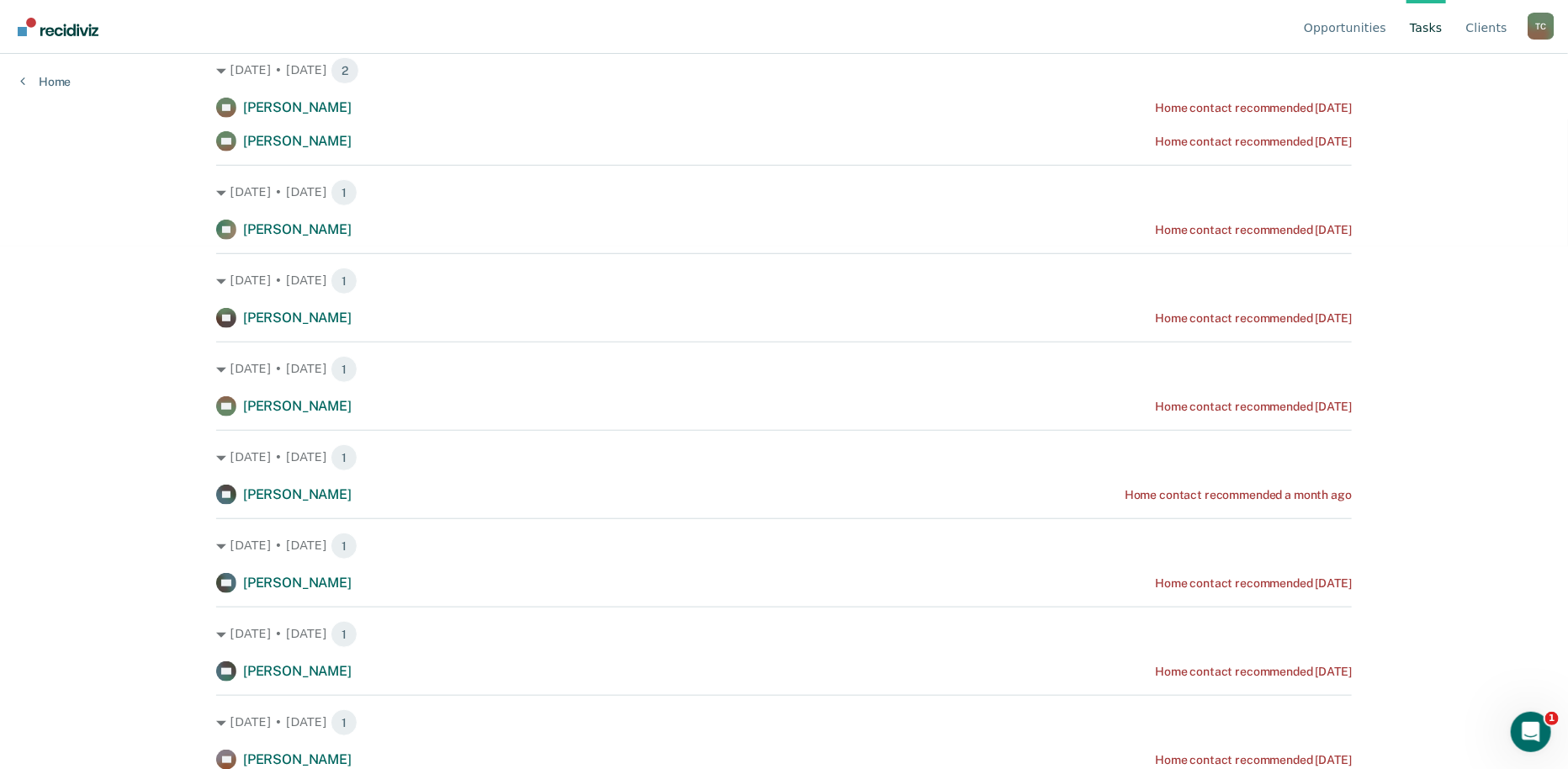
scroll to position [560, 0]
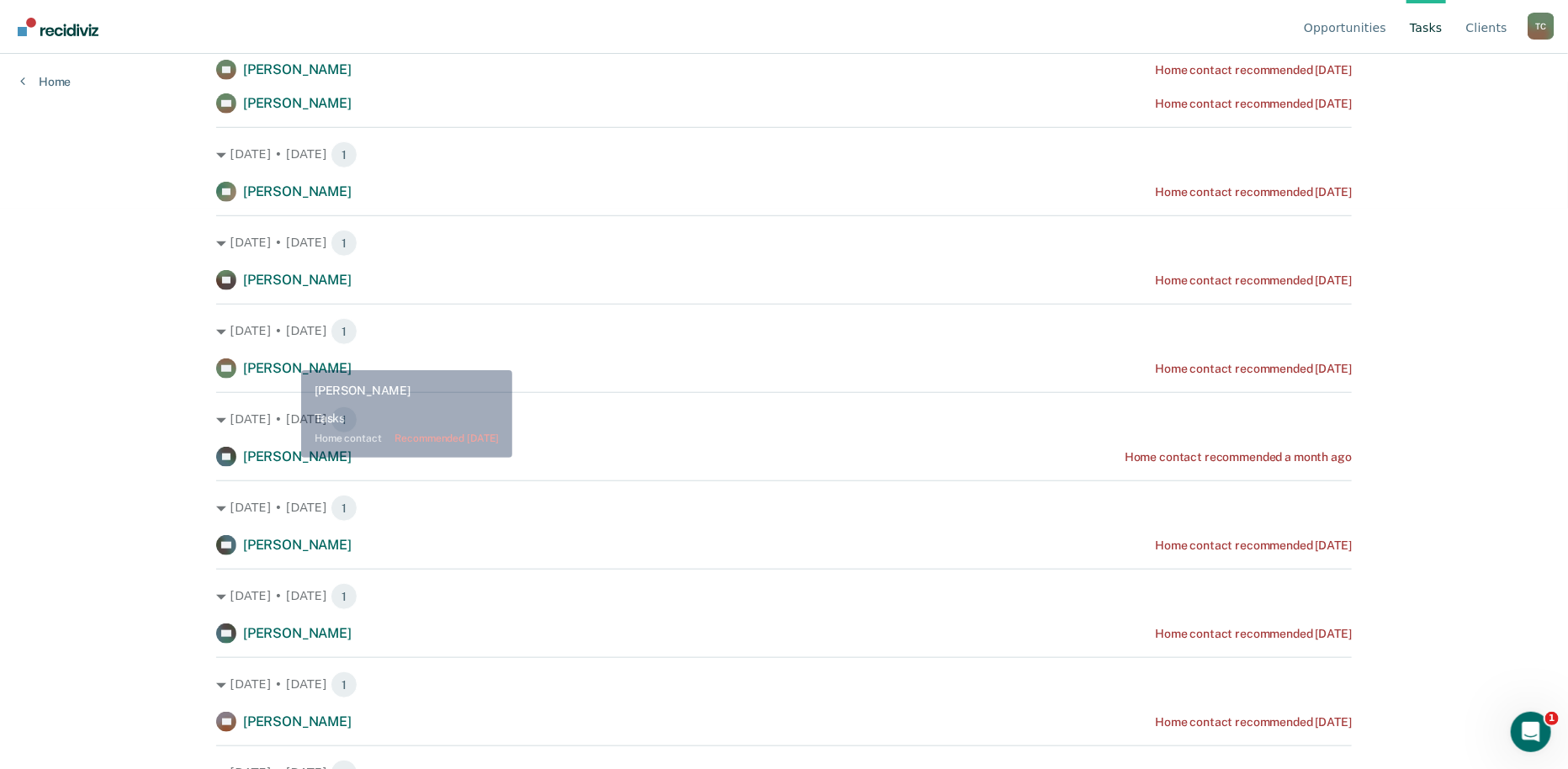
click at [296, 354] on div "[DATE] • [DATE] 1 VD [PERSON_NAME] Home contact recommended [DATE]" at bounding box center [784, 341] width 1136 height 75
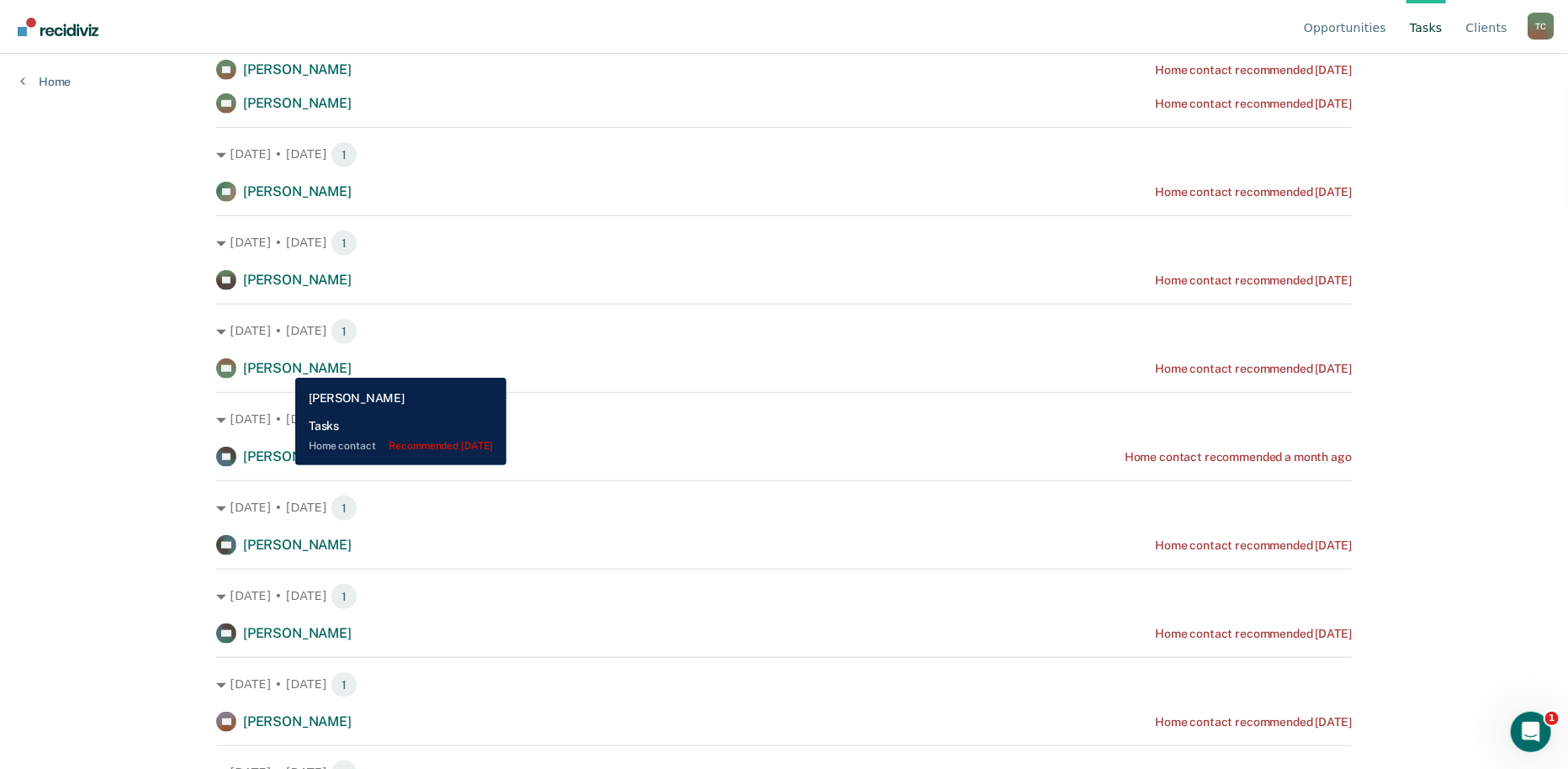
click at [281, 366] on span "[PERSON_NAME]" at bounding box center [297, 369] width 109 height 16
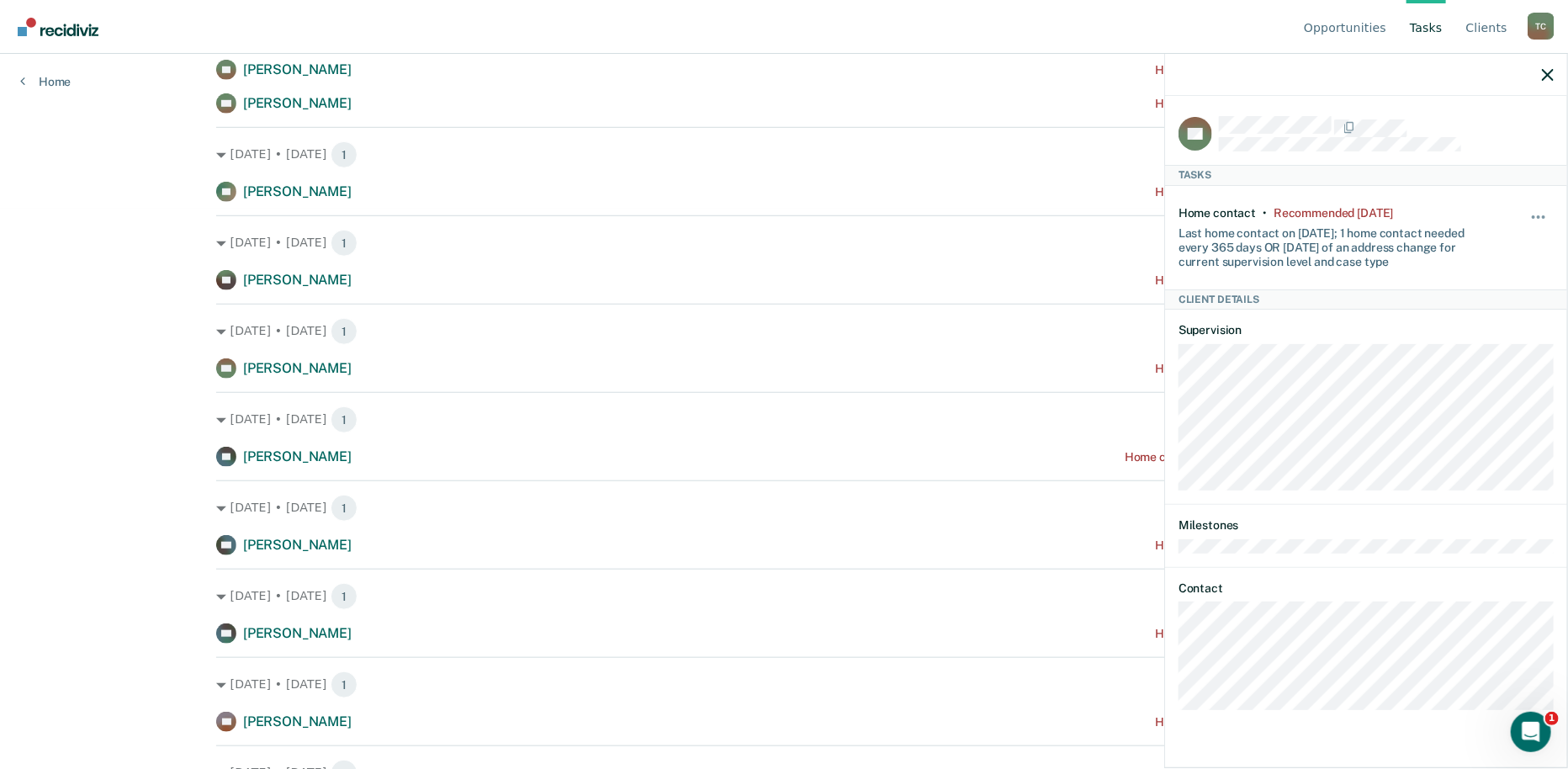
click at [1548, 76] on icon "button" at bounding box center [1548, 75] width 12 height 12
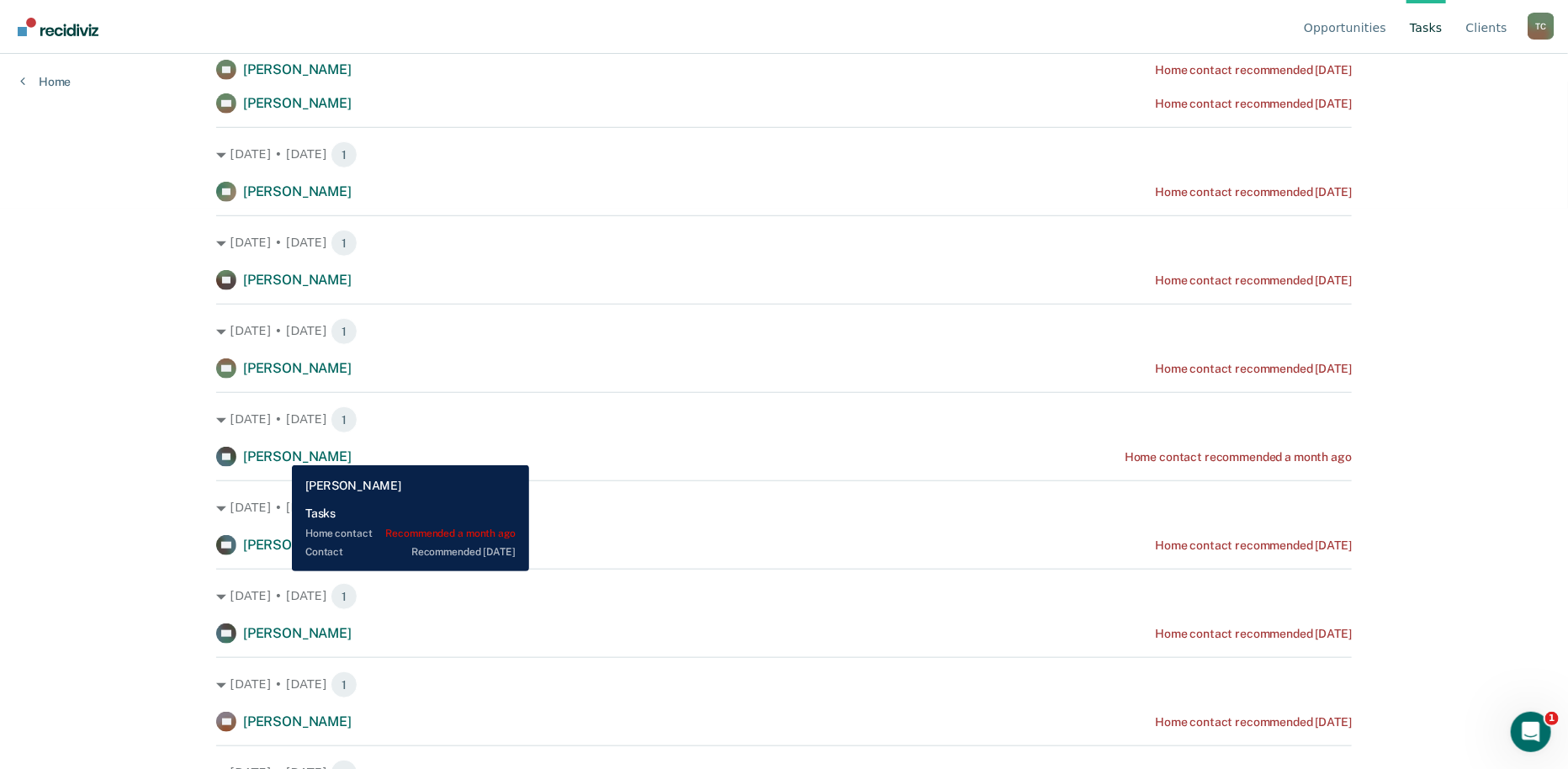
click at [279, 452] on span "[PERSON_NAME]" at bounding box center [297, 456] width 109 height 16
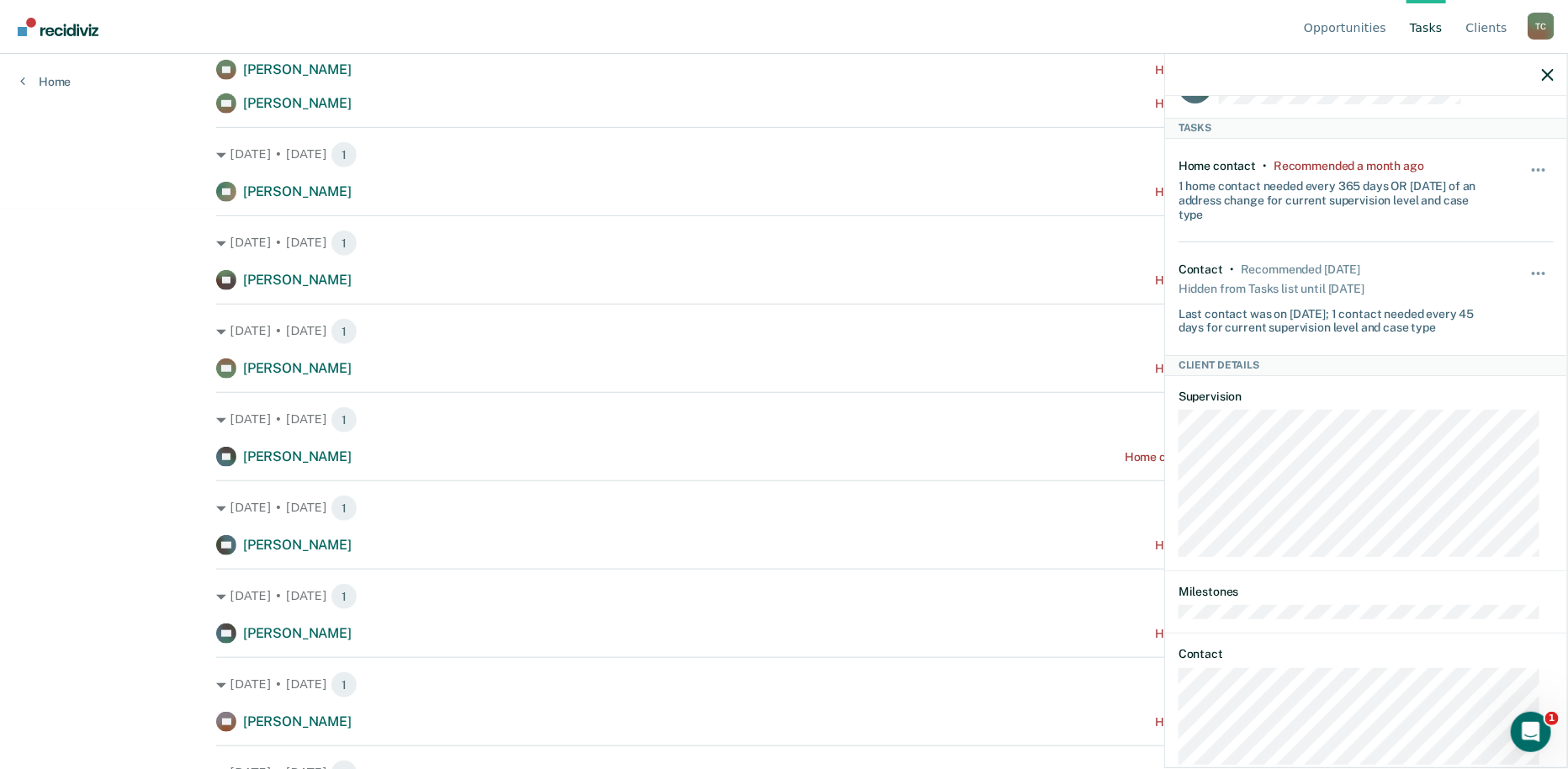
scroll to position [90, 0]
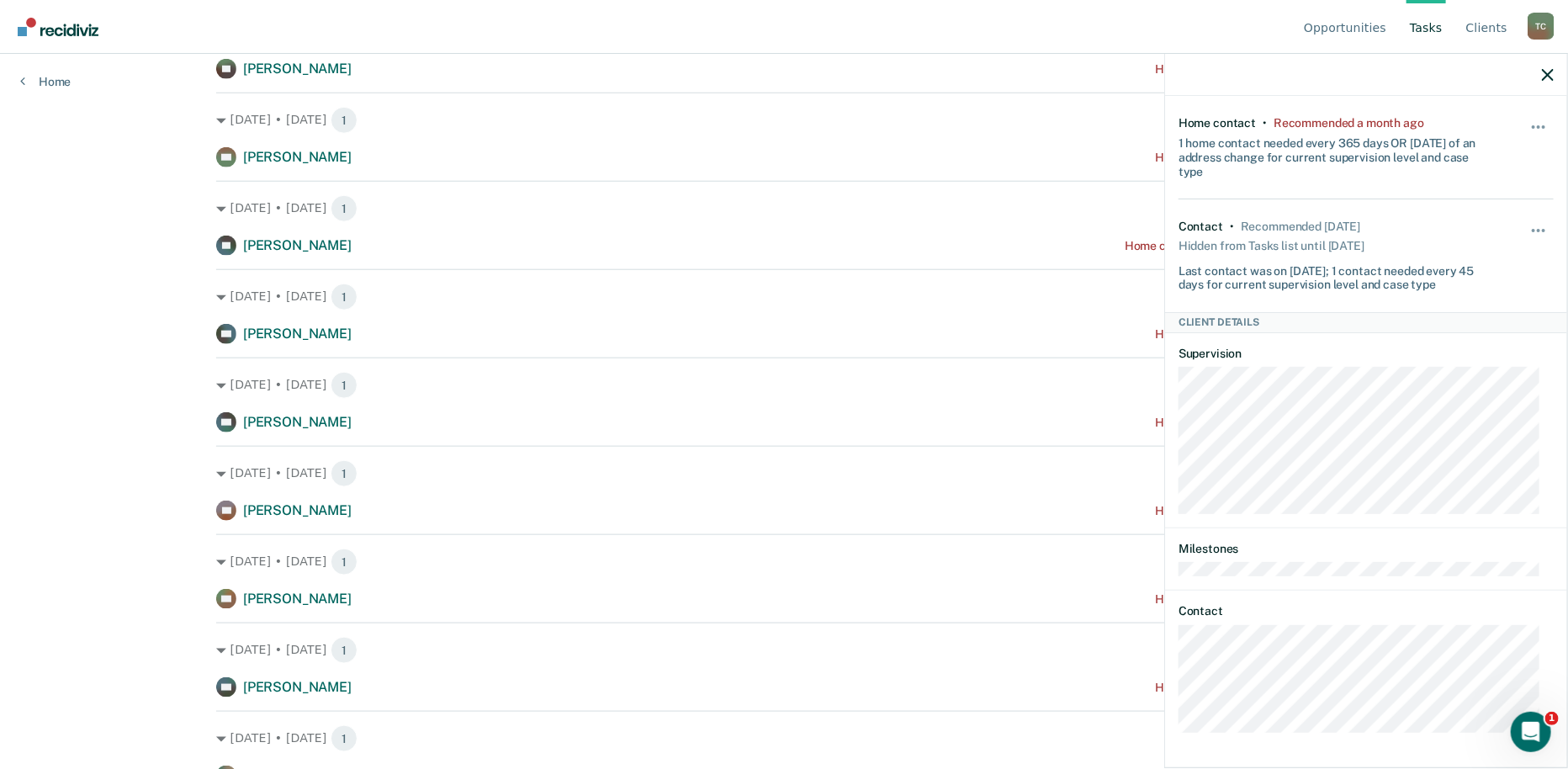
scroll to position [842, 0]
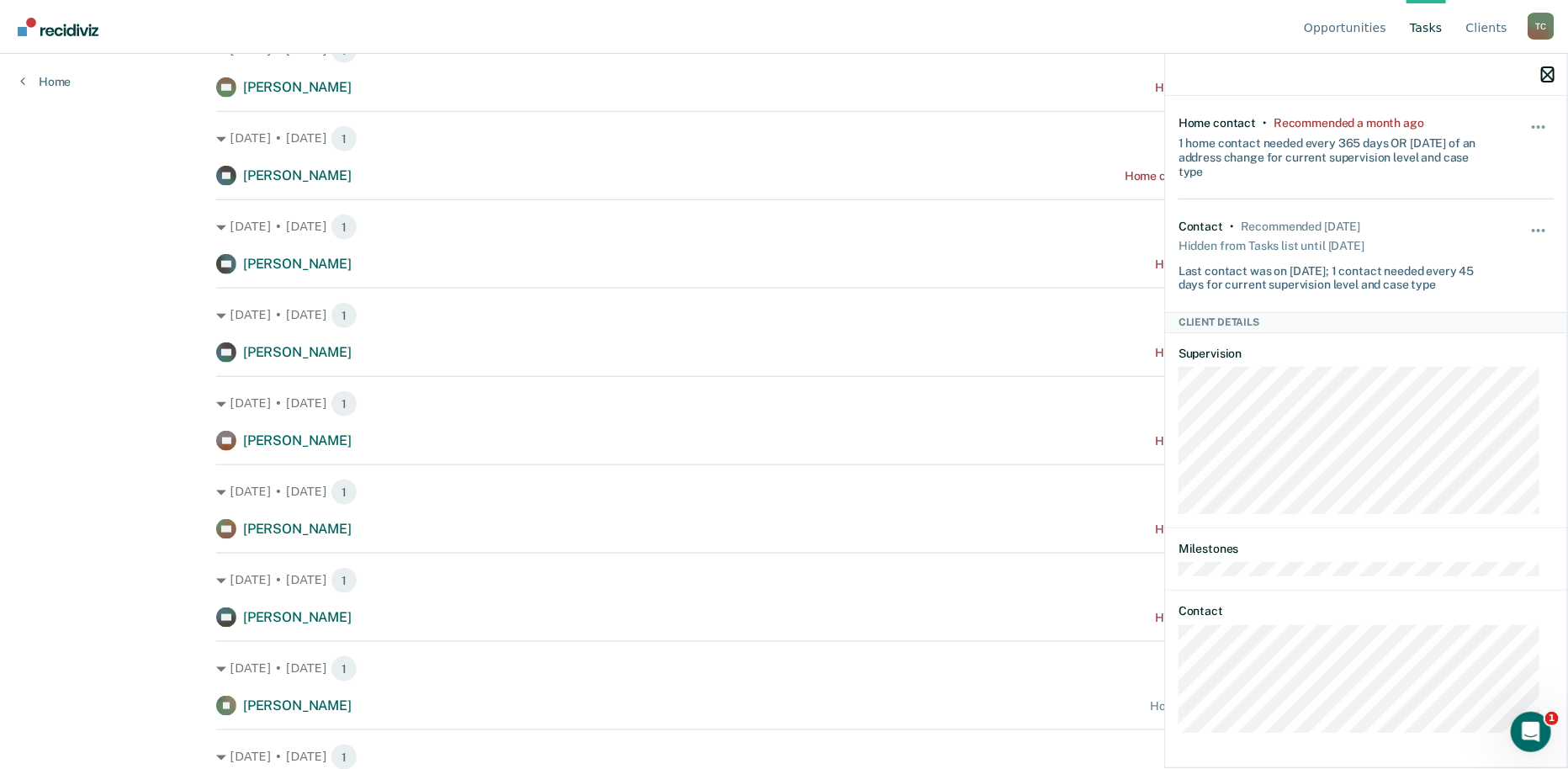
click at [1544, 76] on icon "button" at bounding box center [1548, 75] width 12 height 12
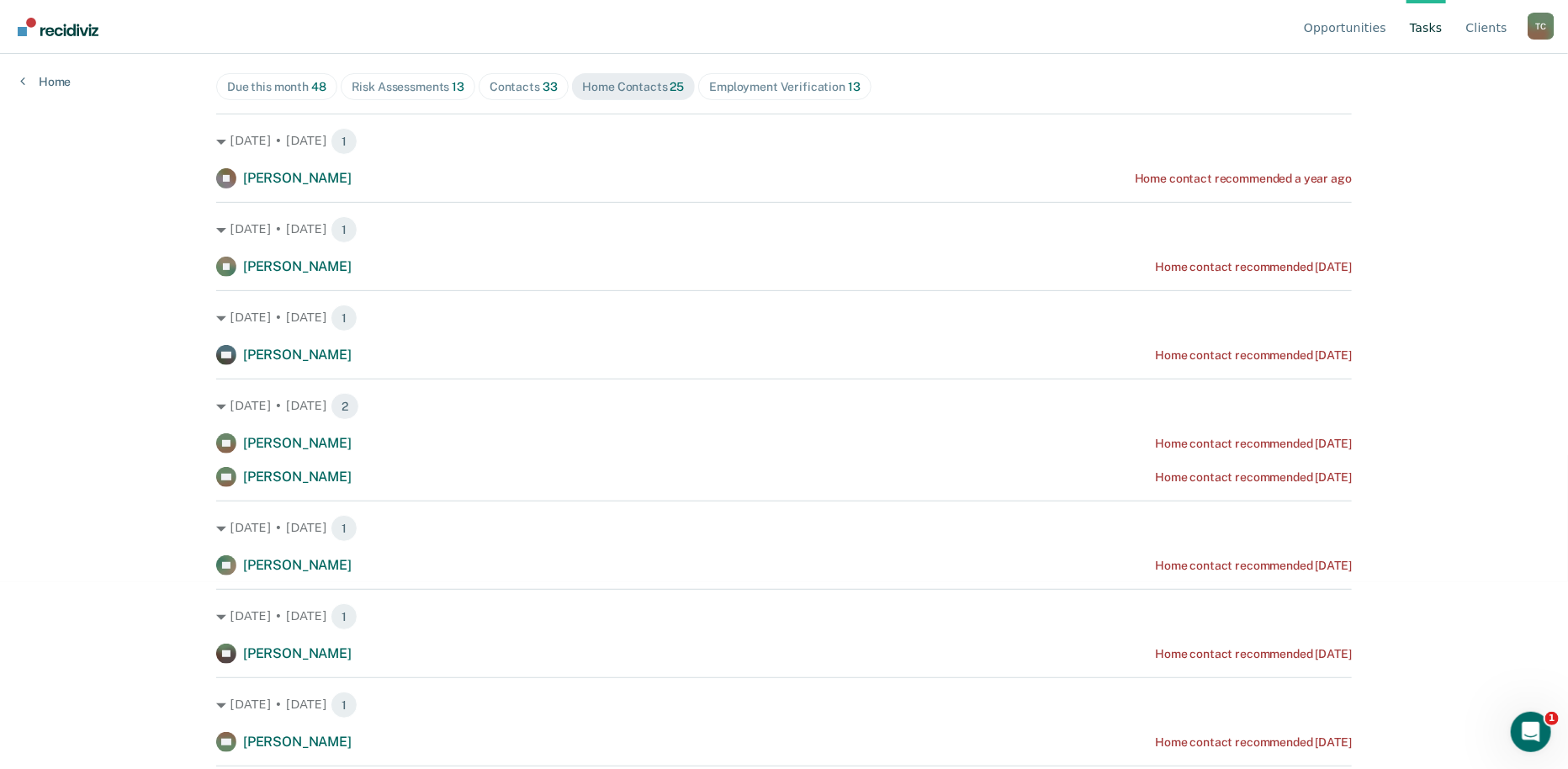
scroll to position [0, 0]
